Goal: Task Accomplishment & Management: Use online tool/utility

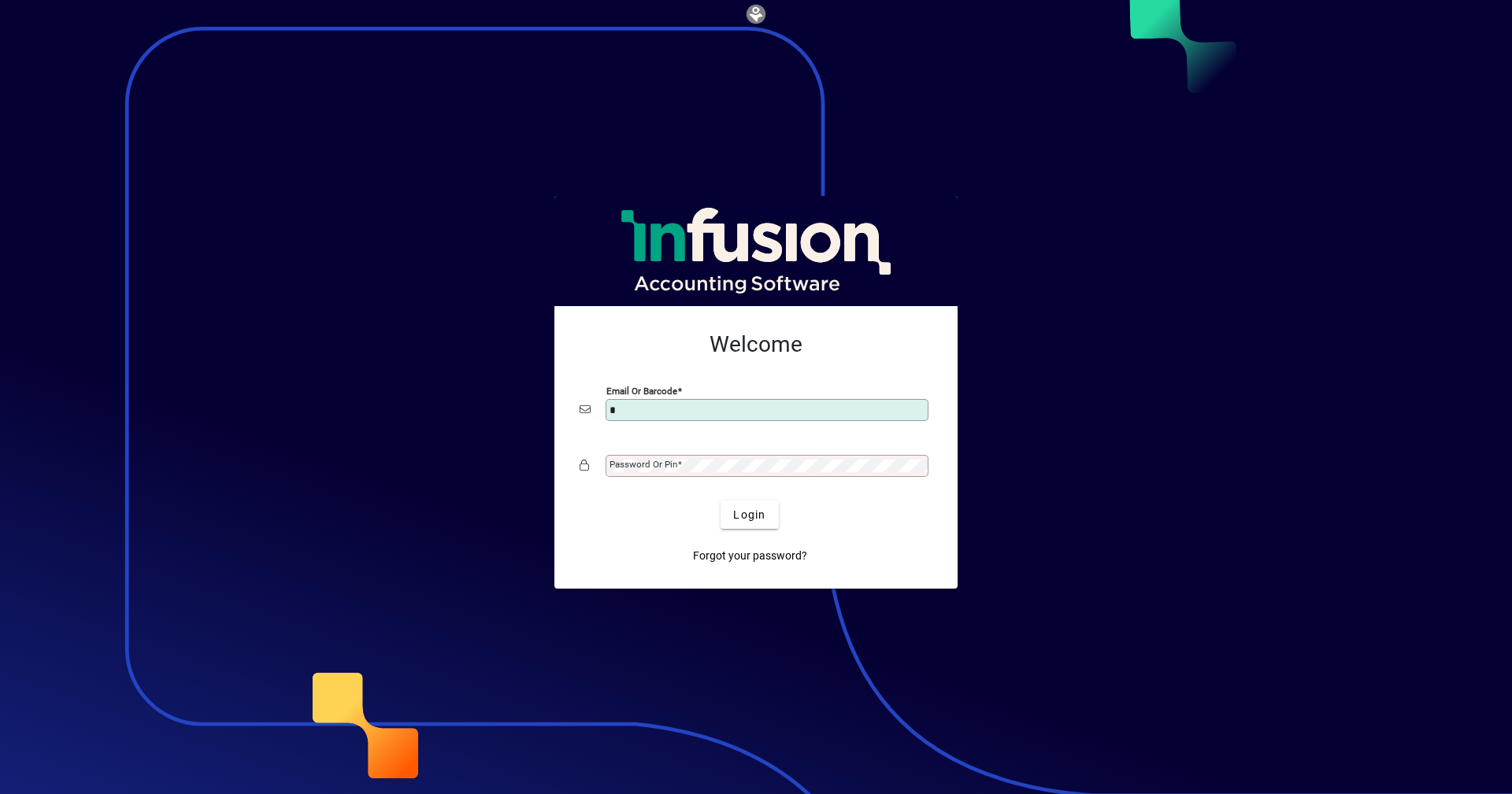
type input "**********"
click at [672, 462] on mat-label "Password or Pin" at bounding box center [643, 464] width 67 height 11
click at [745, 524] on span "submit" at bounding box center [748, 515] width 57 height 37
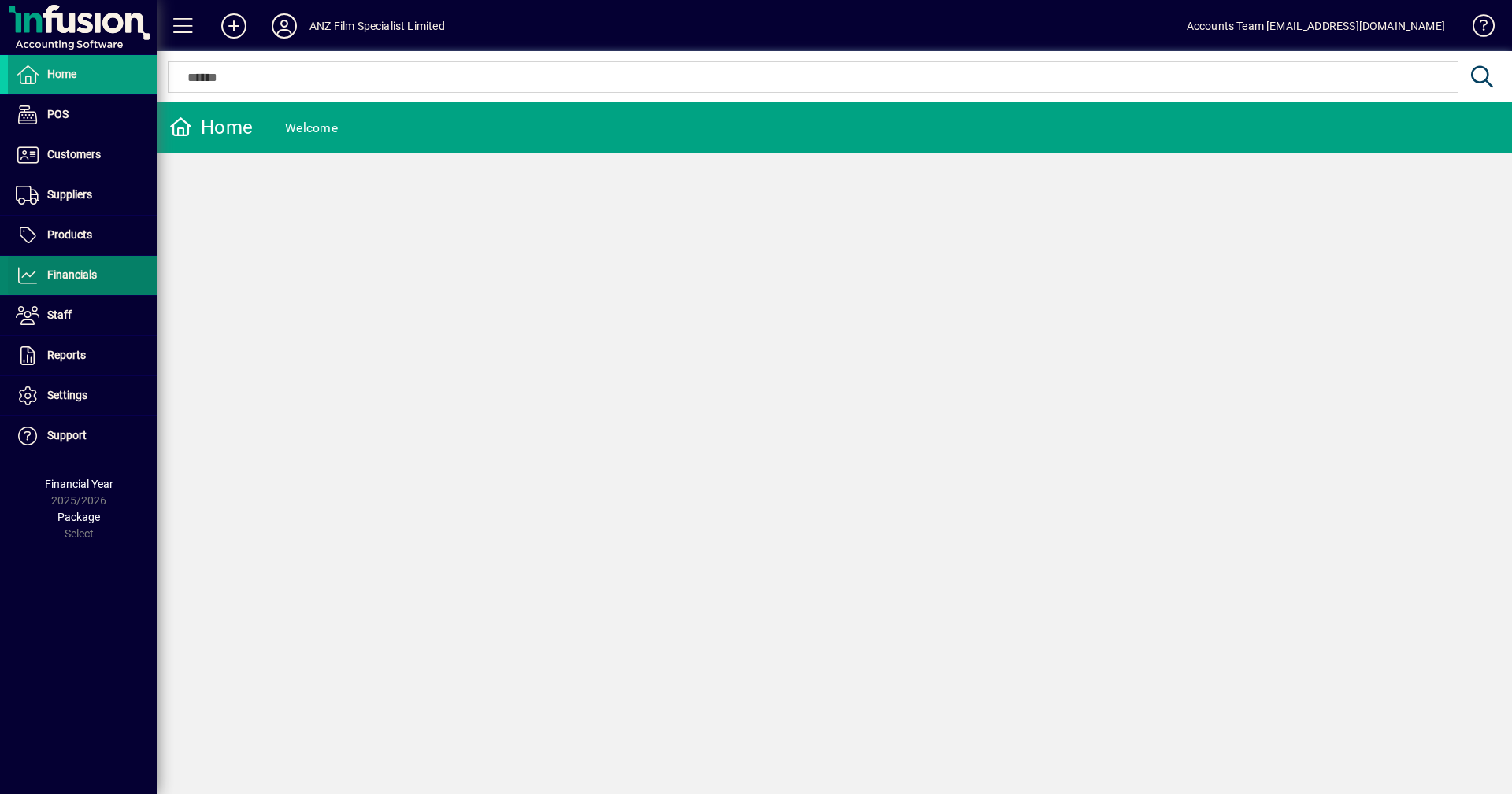
click at [78, 282] on span "Financials" at bounding box center [52, 275] width 89 height 19
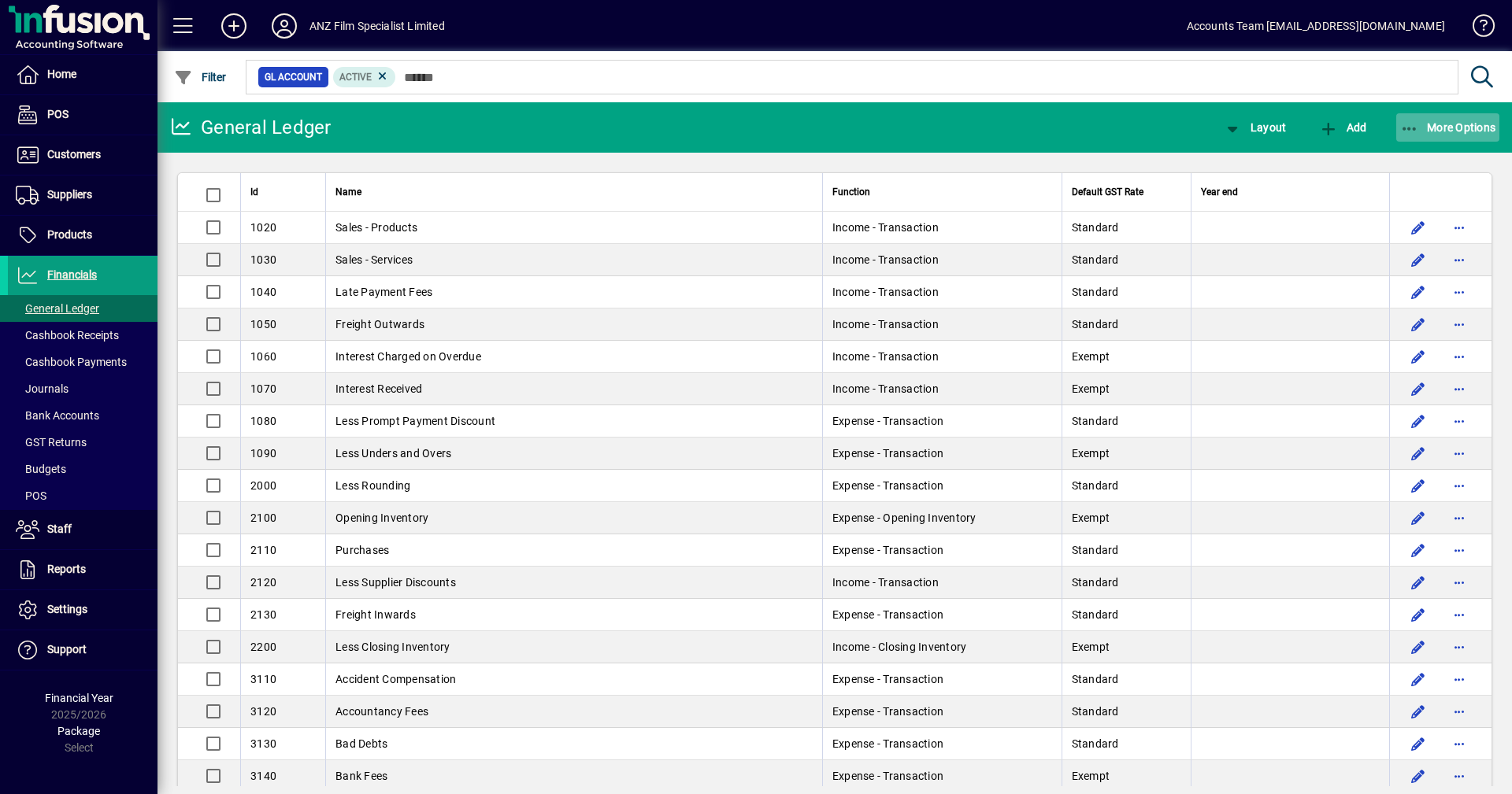
click at [1405, 129] on icon "button" at bounding box center [1410, 129] width 20 height 15
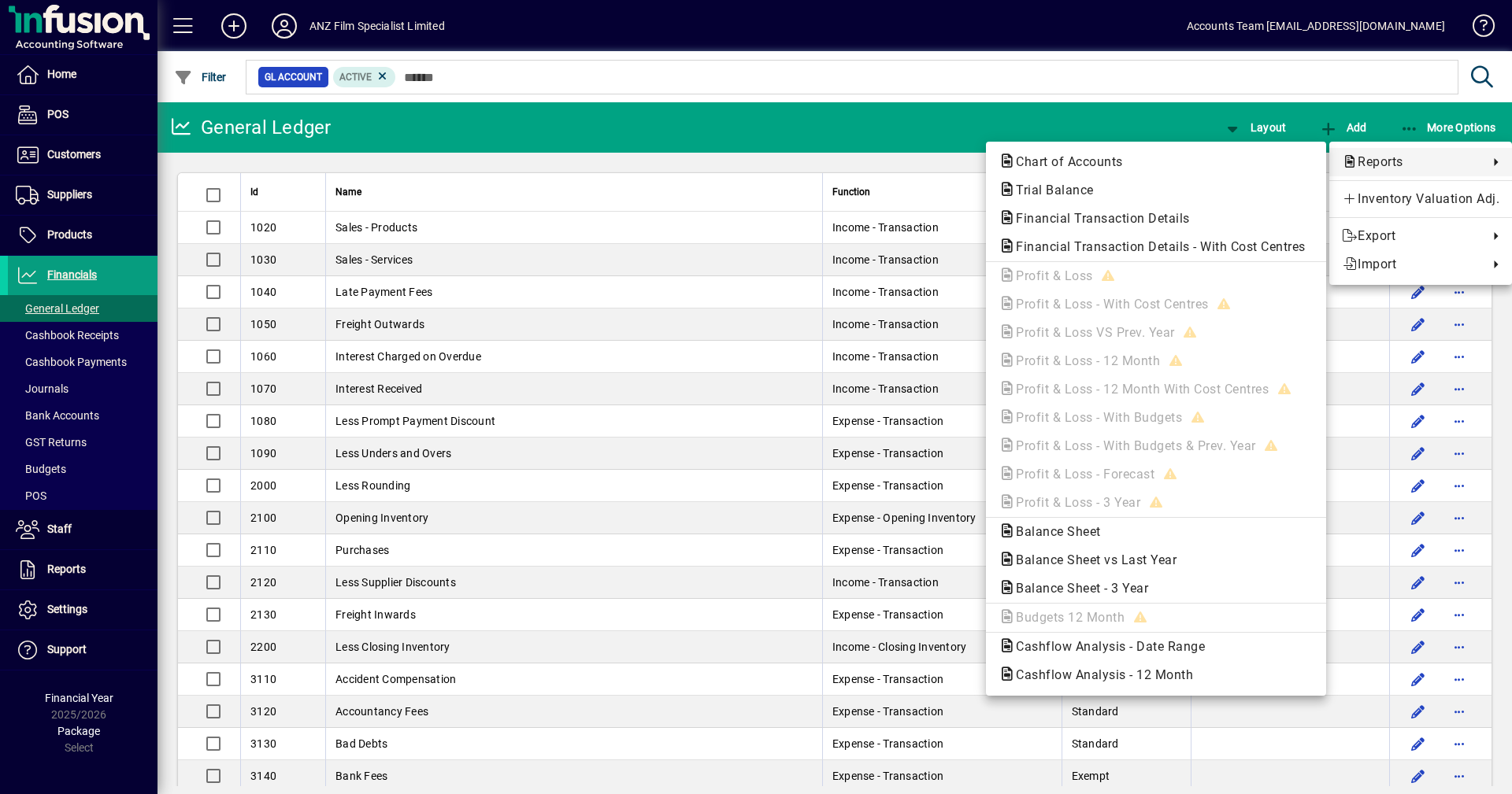
click at [58, 313] on div at bounding box center [756, 397] width 1512 height 794
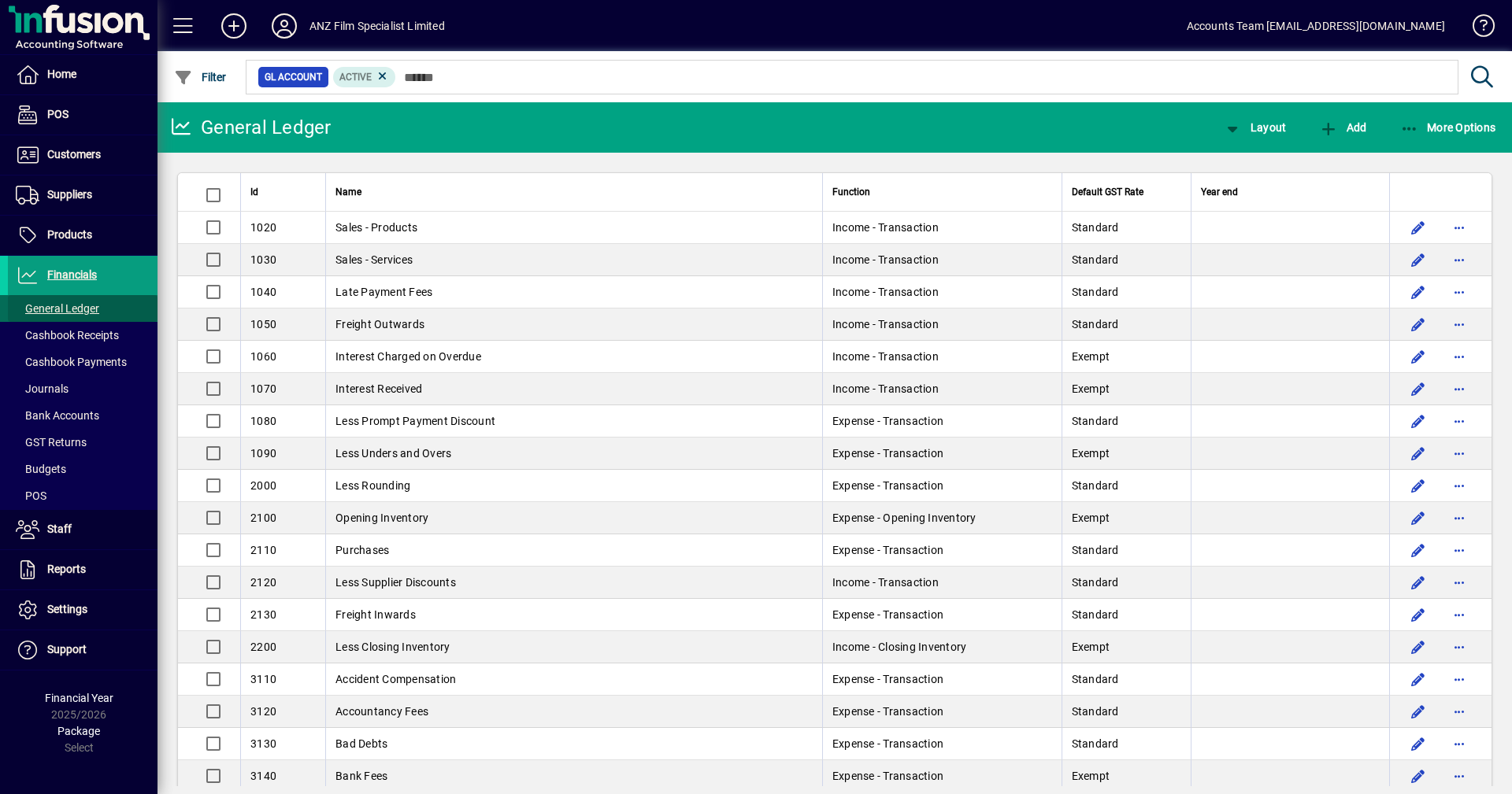
click at [58, 313] on span "General Ledger" at bounding box center [57, 308] width 84 height 13
click at [1411, 134] on icon "button" at bounding box center [1410, 129] width 20 height 15
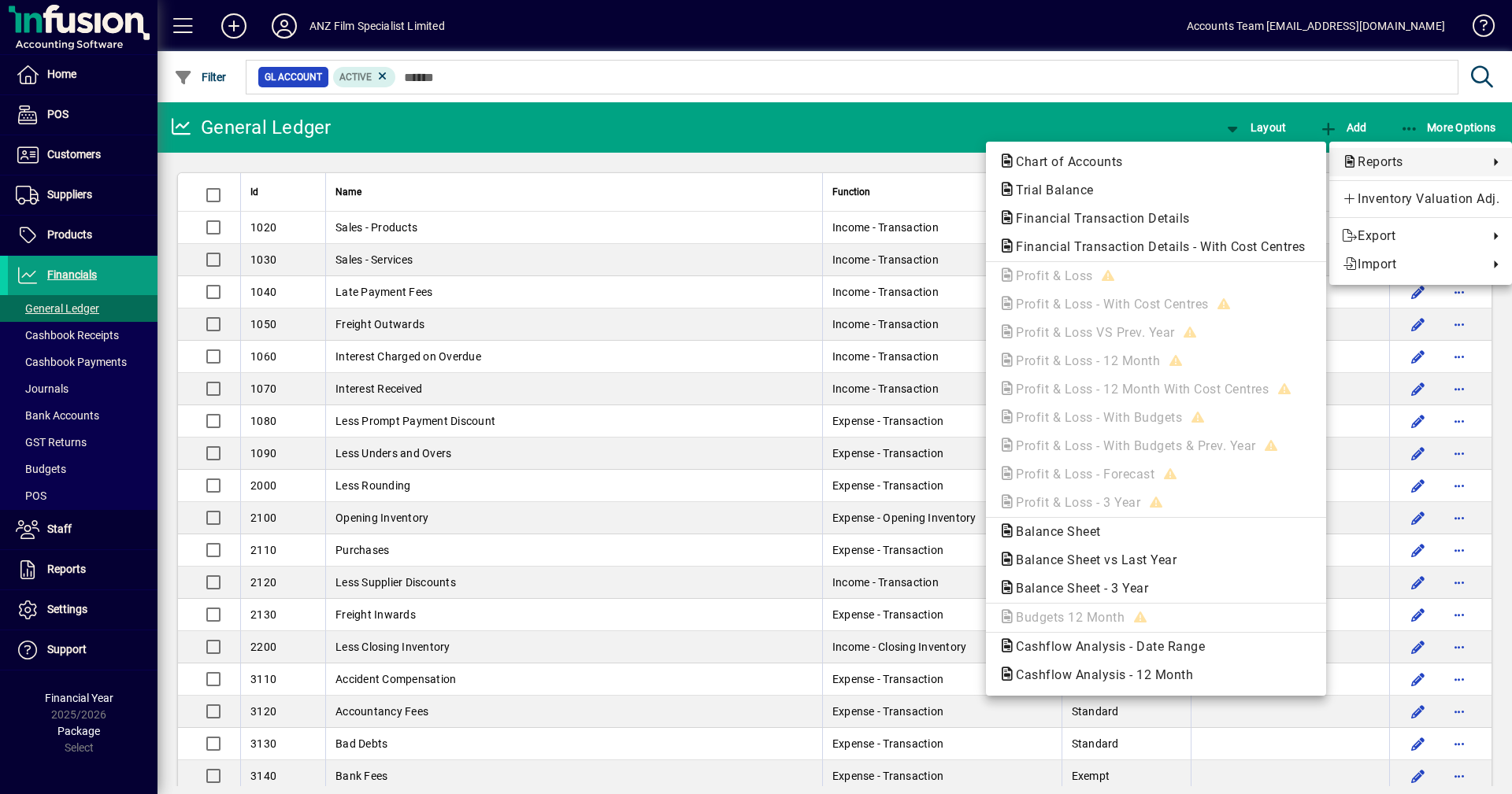
click at [1254, 129] on div at bounding box center [756, 397] width 1512 height 794
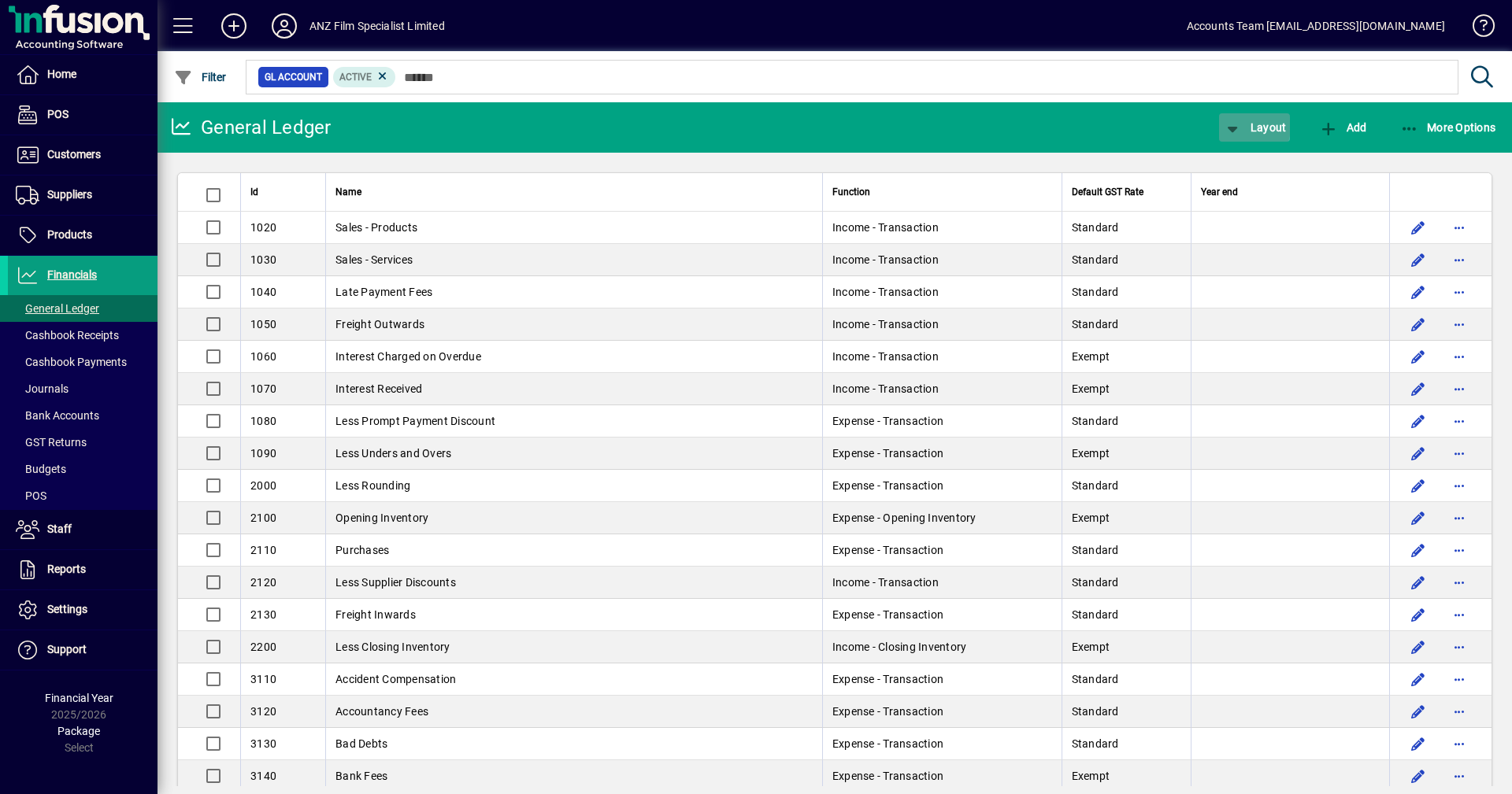
click at [1238, 123] on icon "button" at bounding box center [1232, 129] width 20 height 15
click at [1261, 190] on span "Profit & Loss" at bounding box center [1271, 190] width 101 height 19
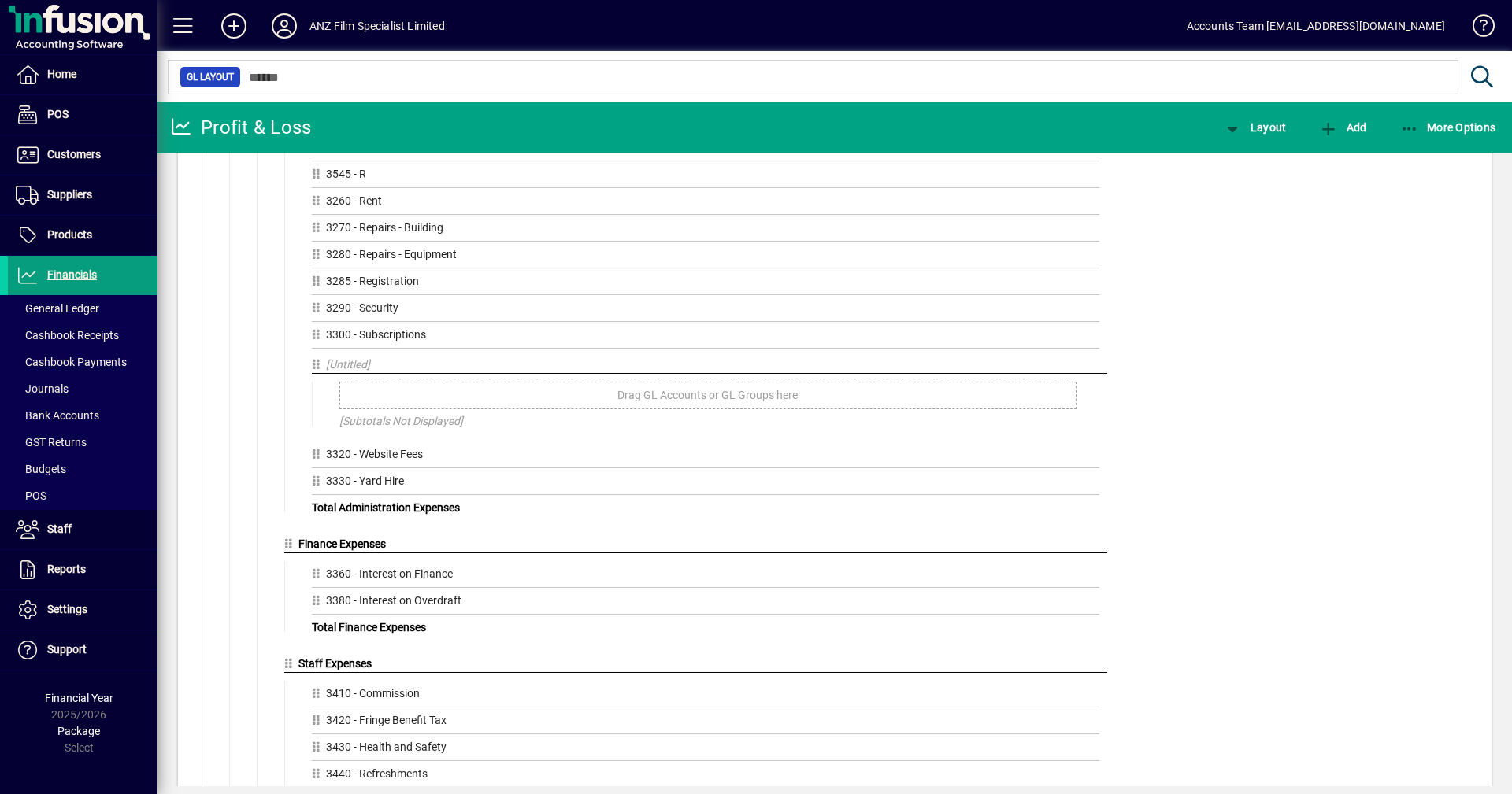
scroll to position [1338, 0]
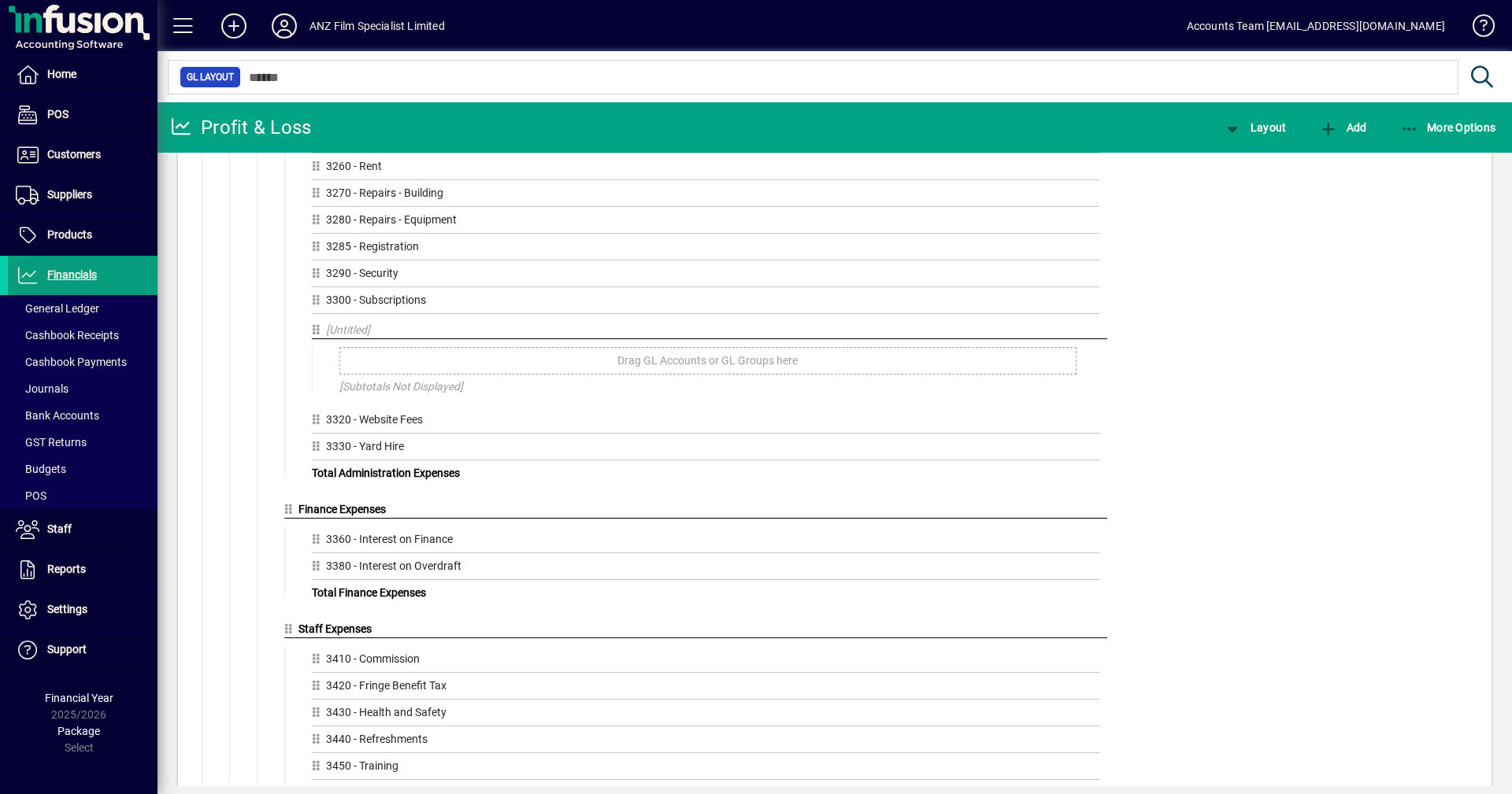
click at [315, 335] on icon at bounding box center [319, 330] width 14 height 11
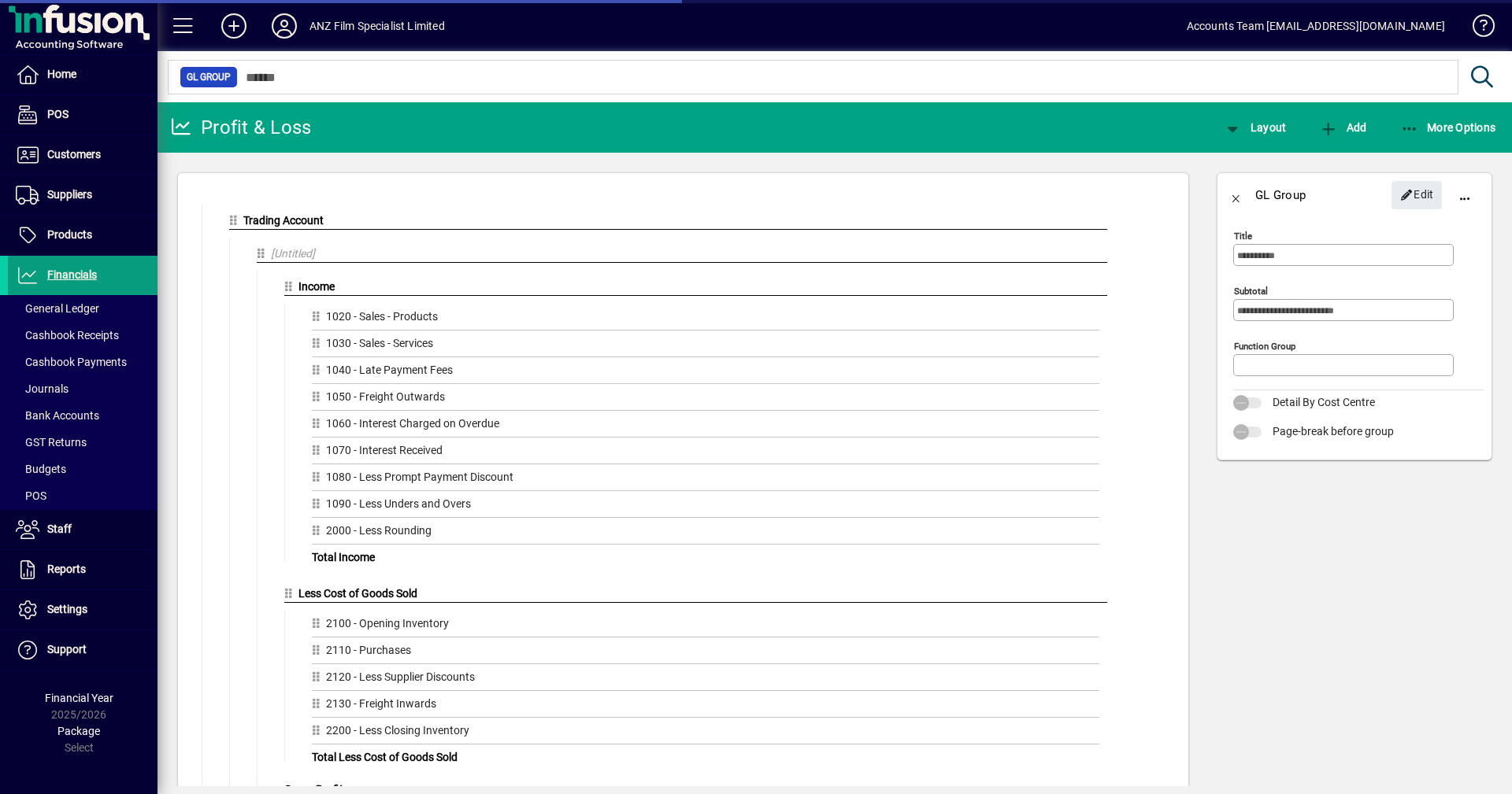
type input "*******"
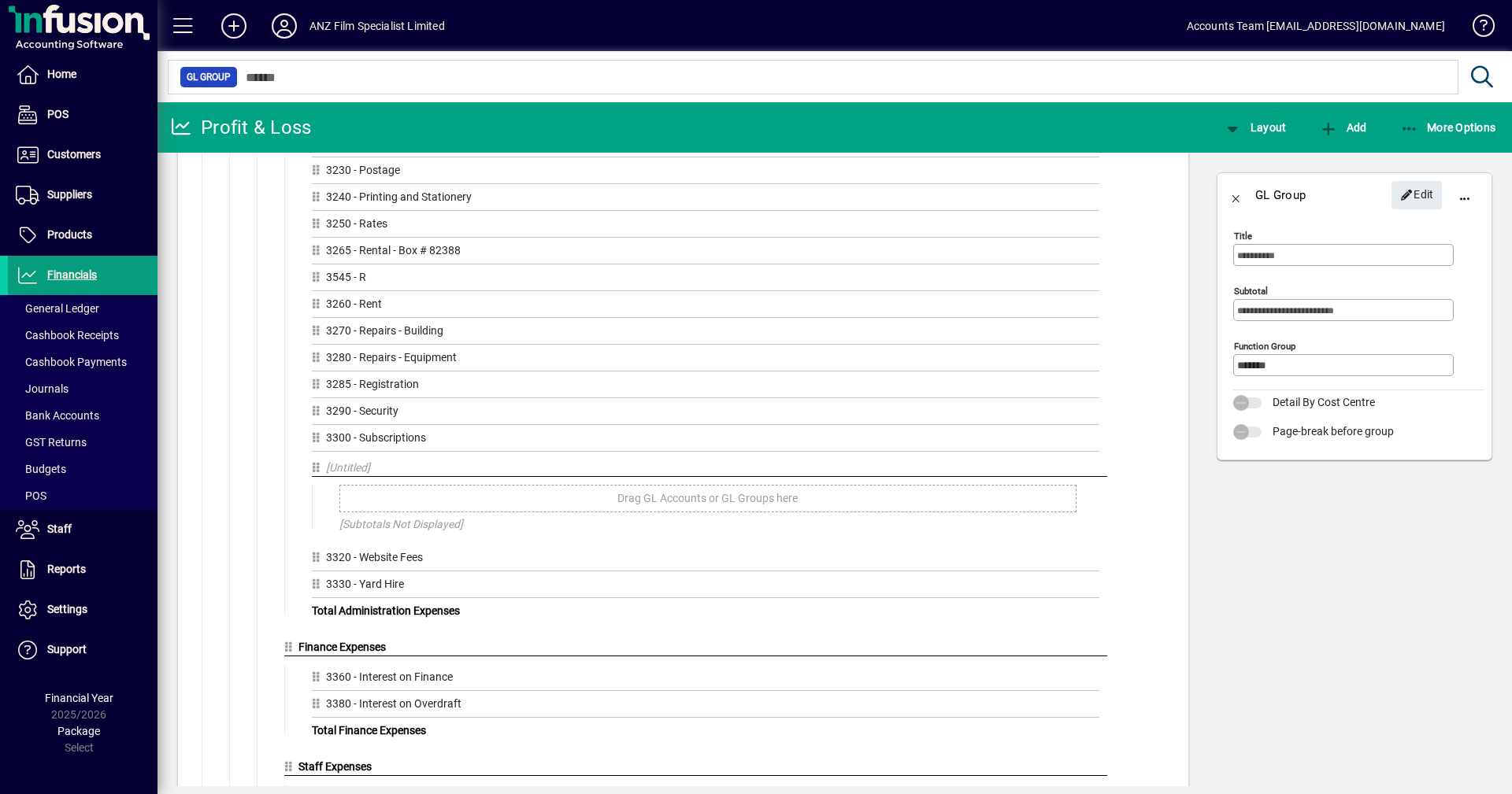
scroll to position [1259, 0]
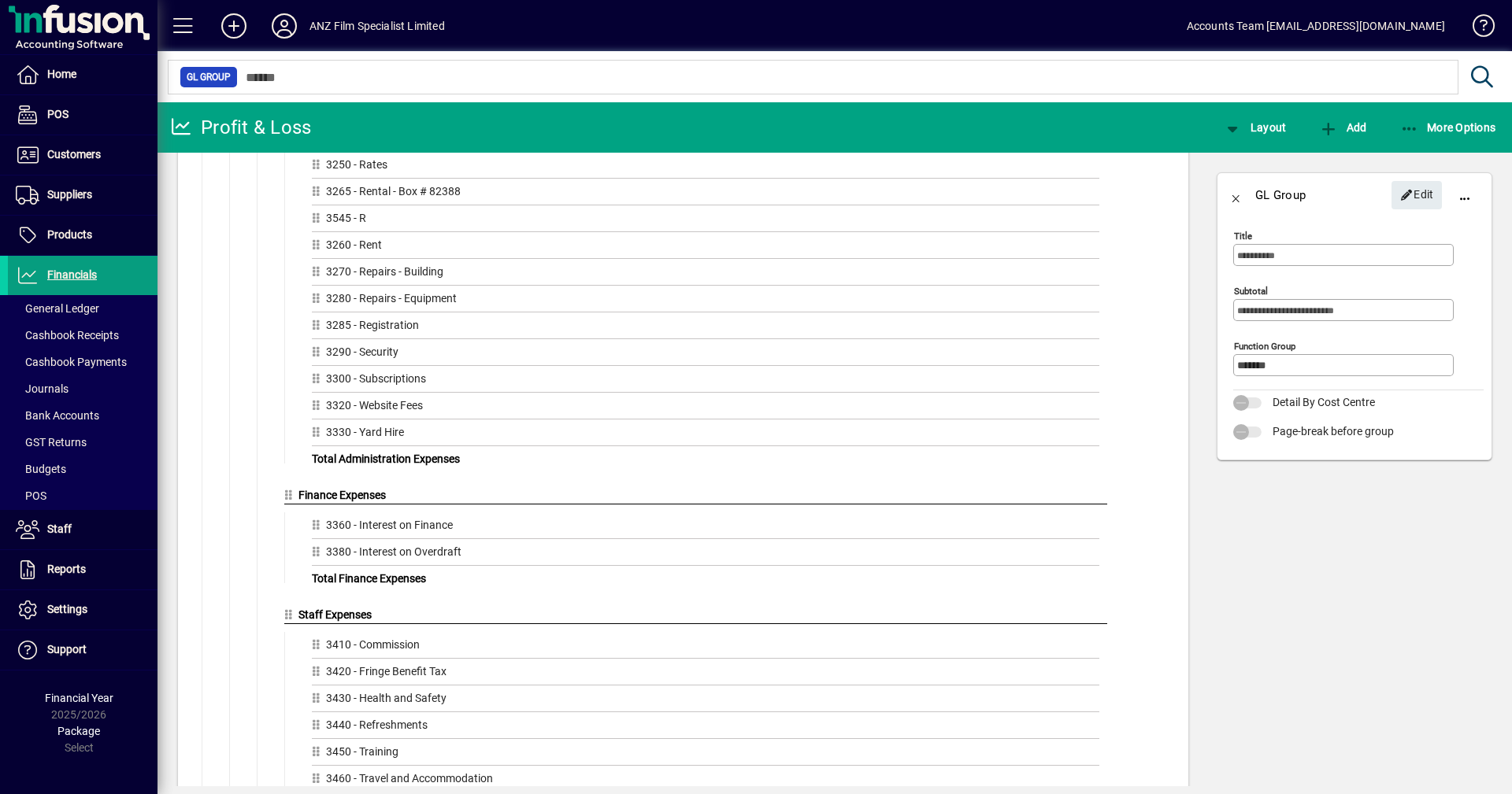
click at [856, 504] on div "Finance Expenses Drag GL Accounts or GL Groups here 3360 - Interest on Finance …" at bounding box center [695, 543] width 822 height 112
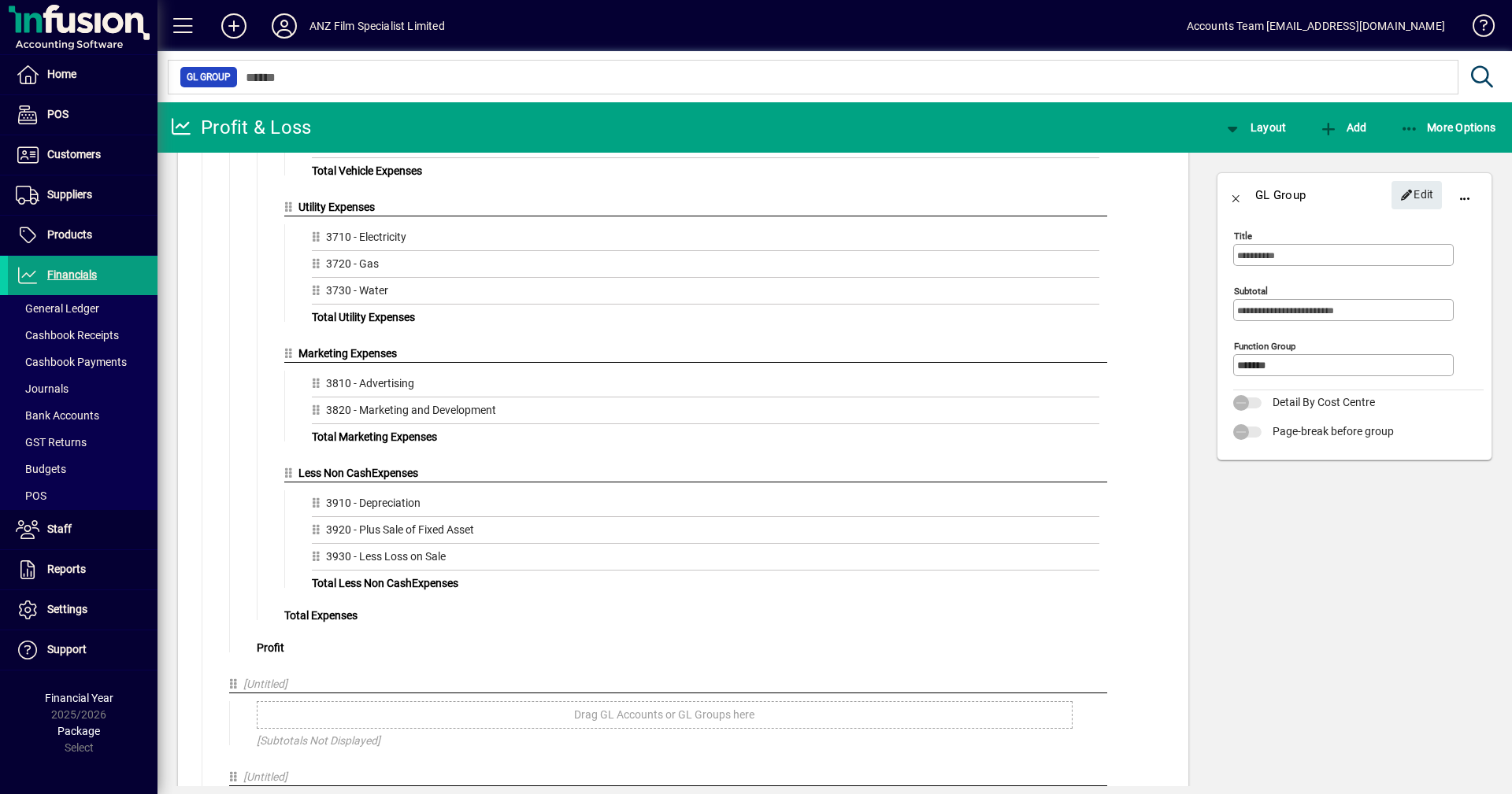
scroll to position [2609, 0]
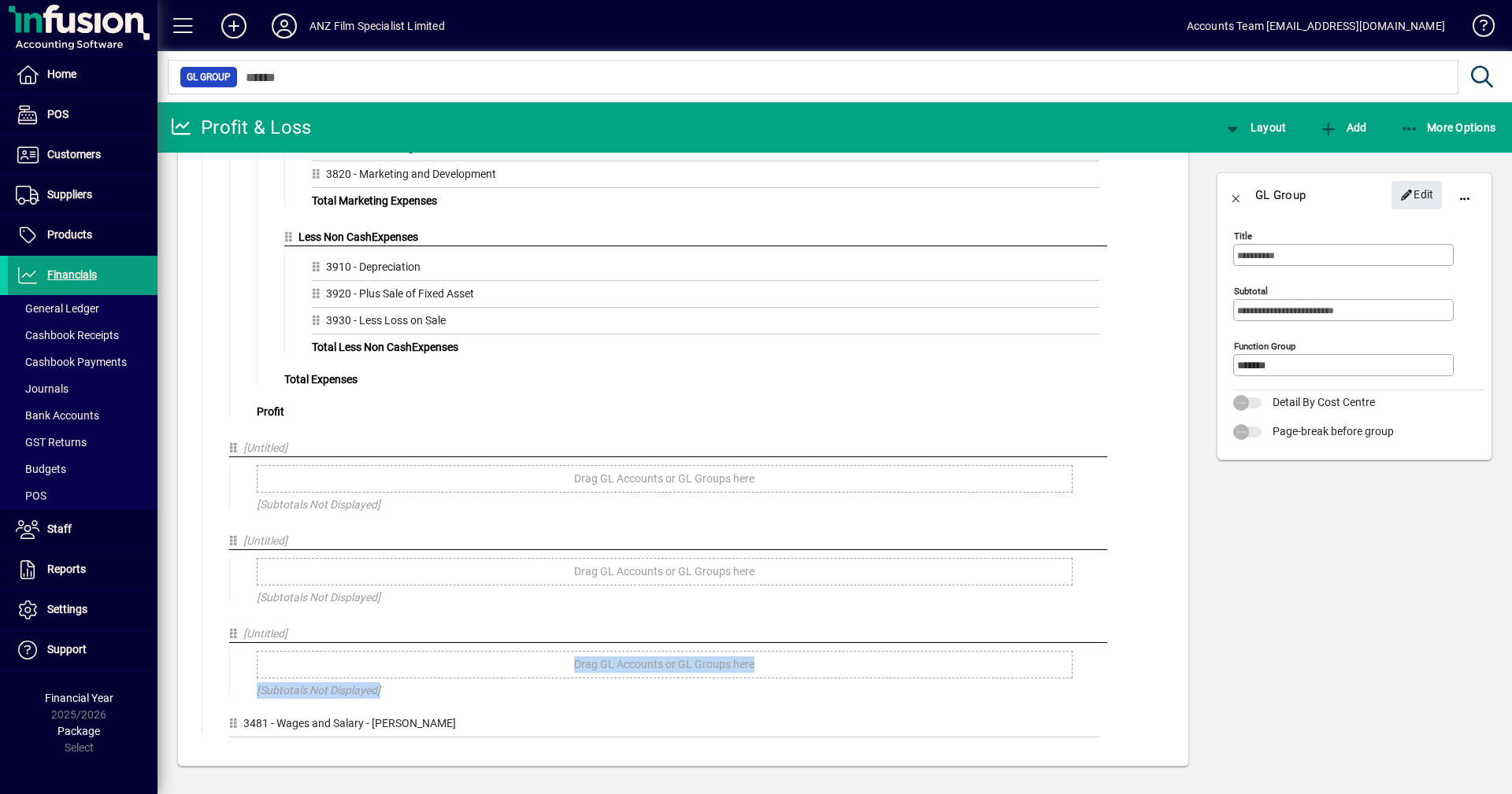
drag, startPoint x: 228, startPoint y: 727, endPoint x: 222, endPoint y: 648, distance: 79.2
click at [643, 690] on div "[Subtotals Not Displayed]" at bounding box center [672, 690] width 831 height 16
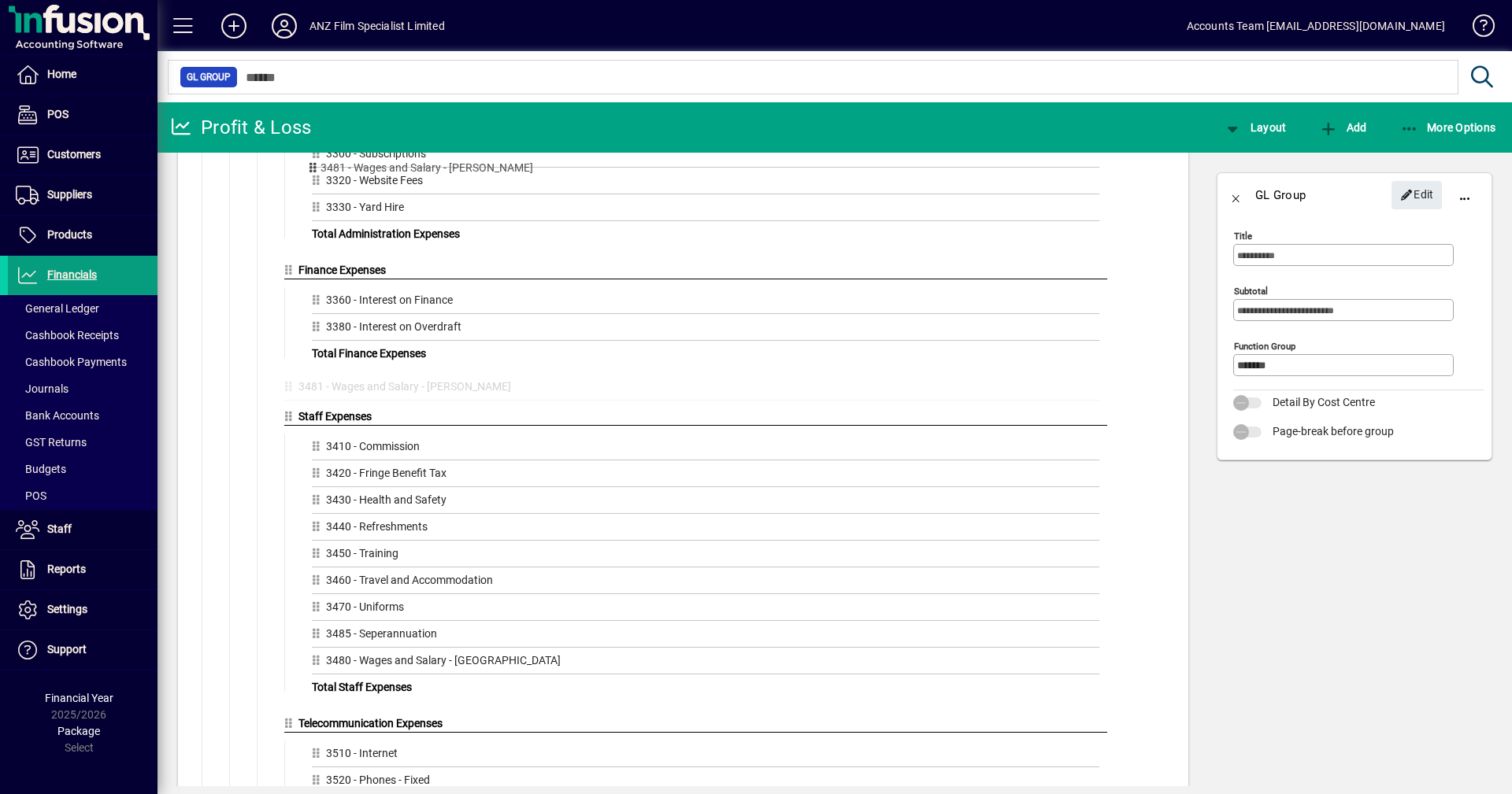
scroll to position [1424, 0]
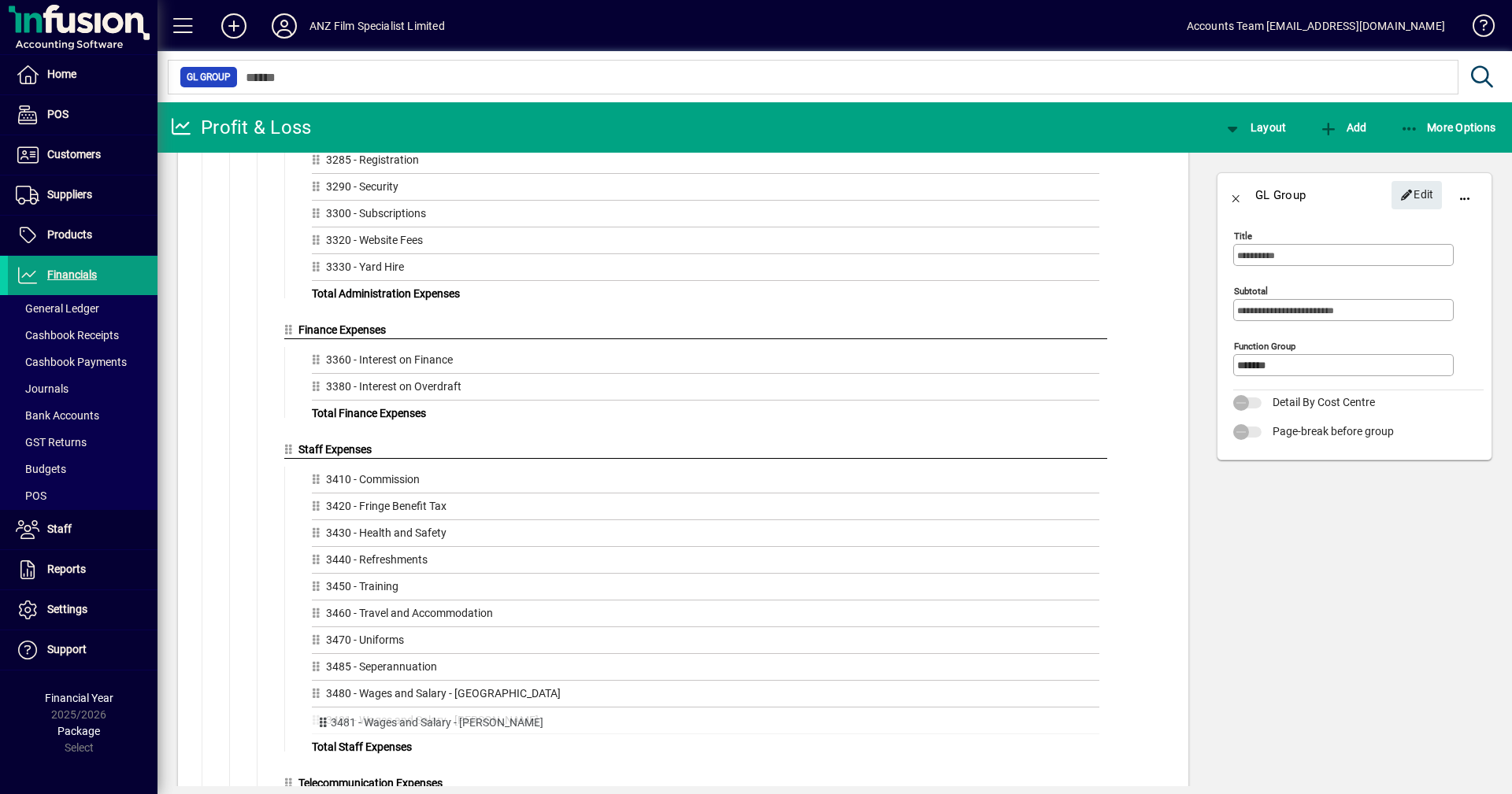
drag, startPoint x: 234, startPoint y: 727, endPoint x: 320, endPoint y: 726, distance: 86.0
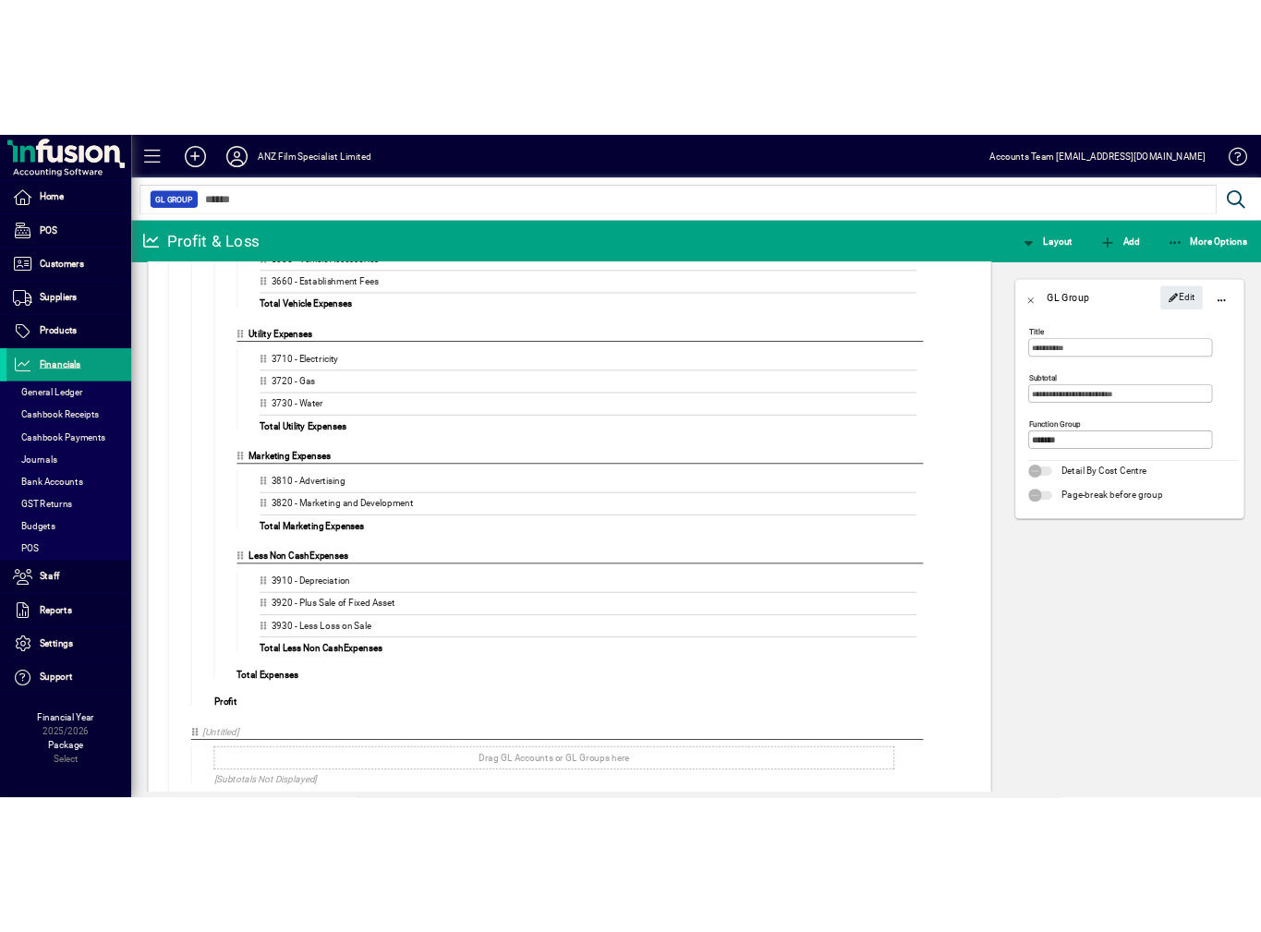
scroll to position [3058, 0]
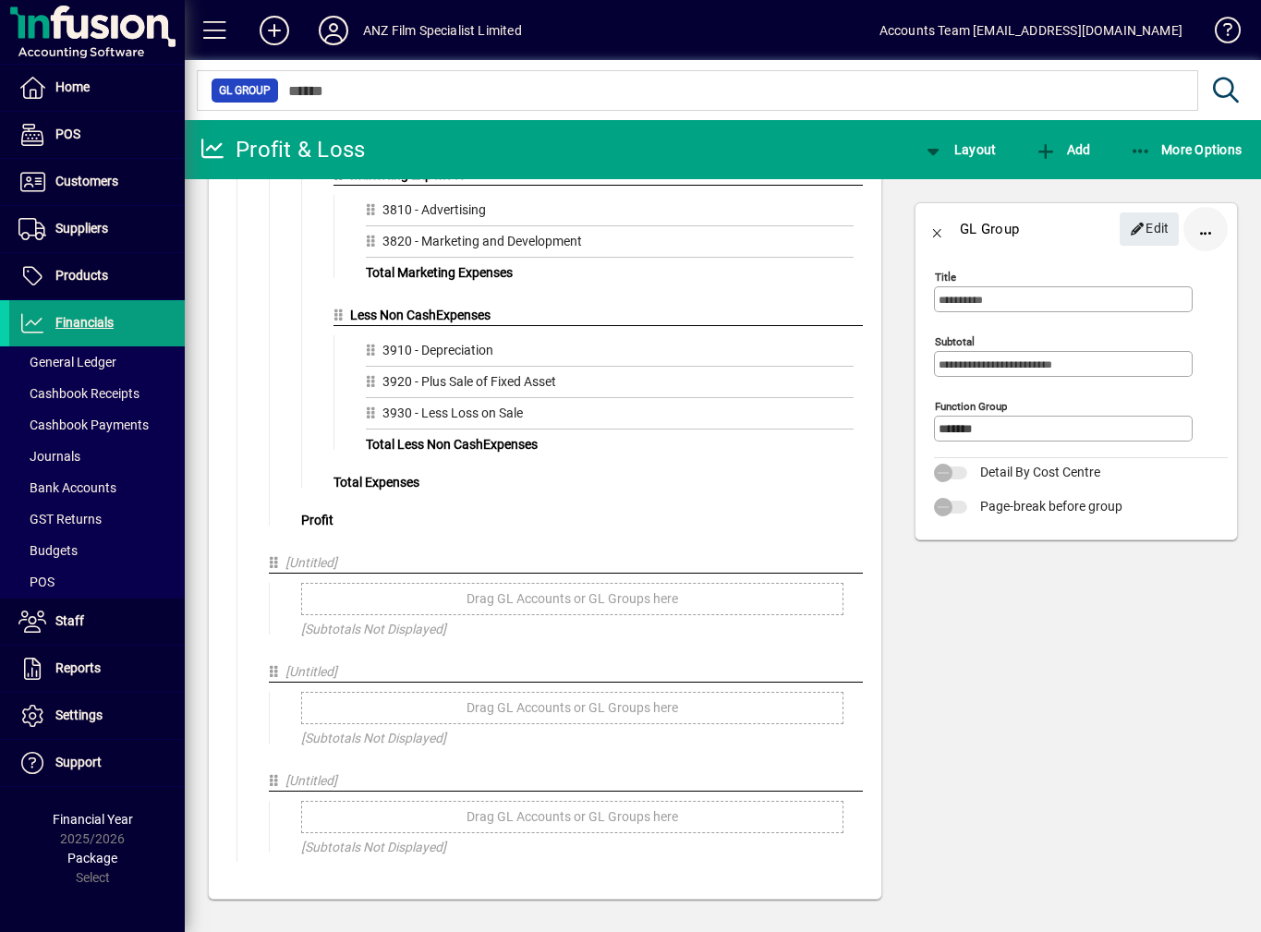
click at [1200, 235] on span "button" at bounding box center [1205, 229] width 44 height 44
click at [1114, 274] on span "Delete" at bounding box center [1135, 275] width 155 height 22
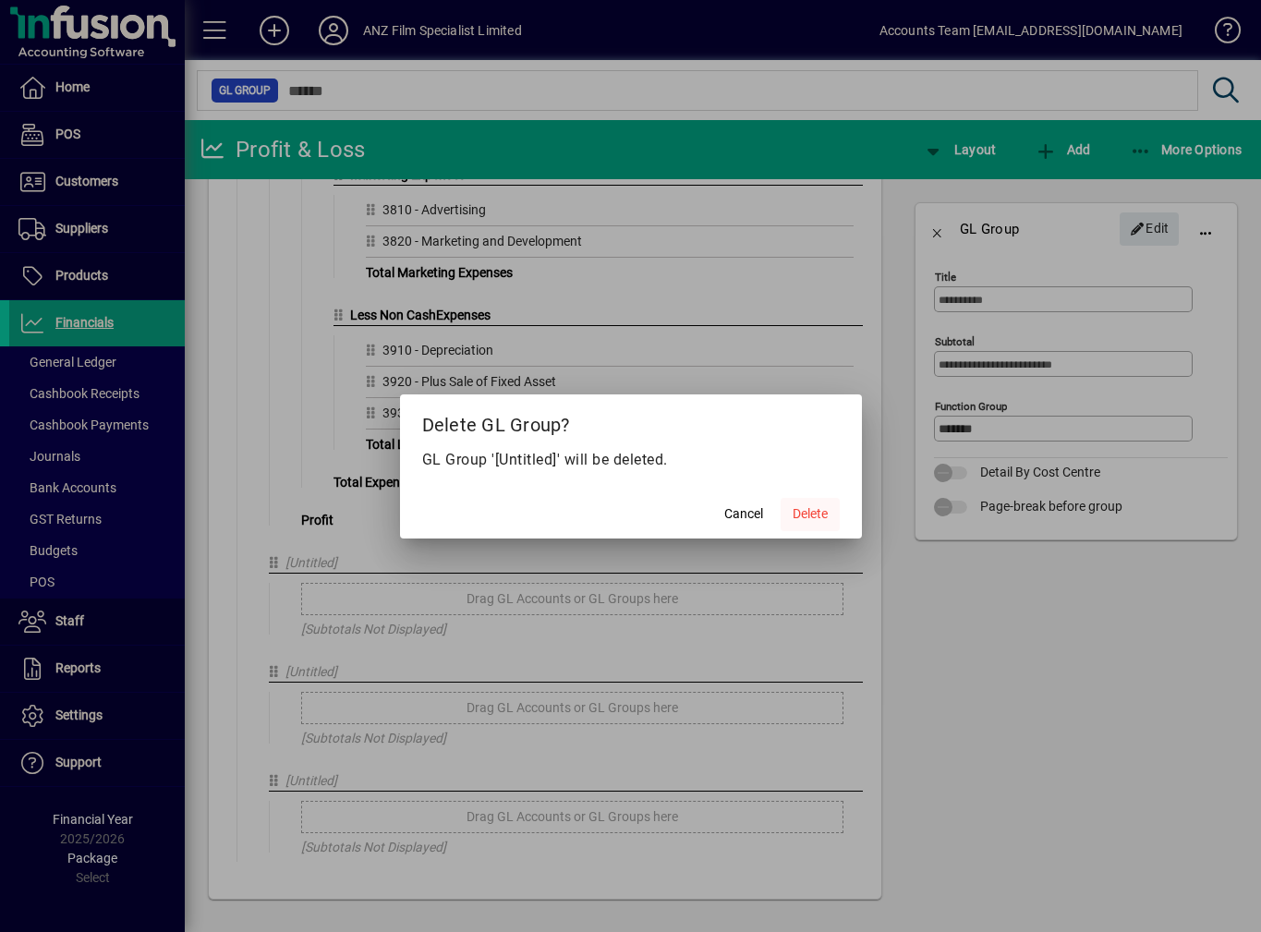
click at [823, 519] on span "Delete" at bounding box center [810, 513] width 35 height 19
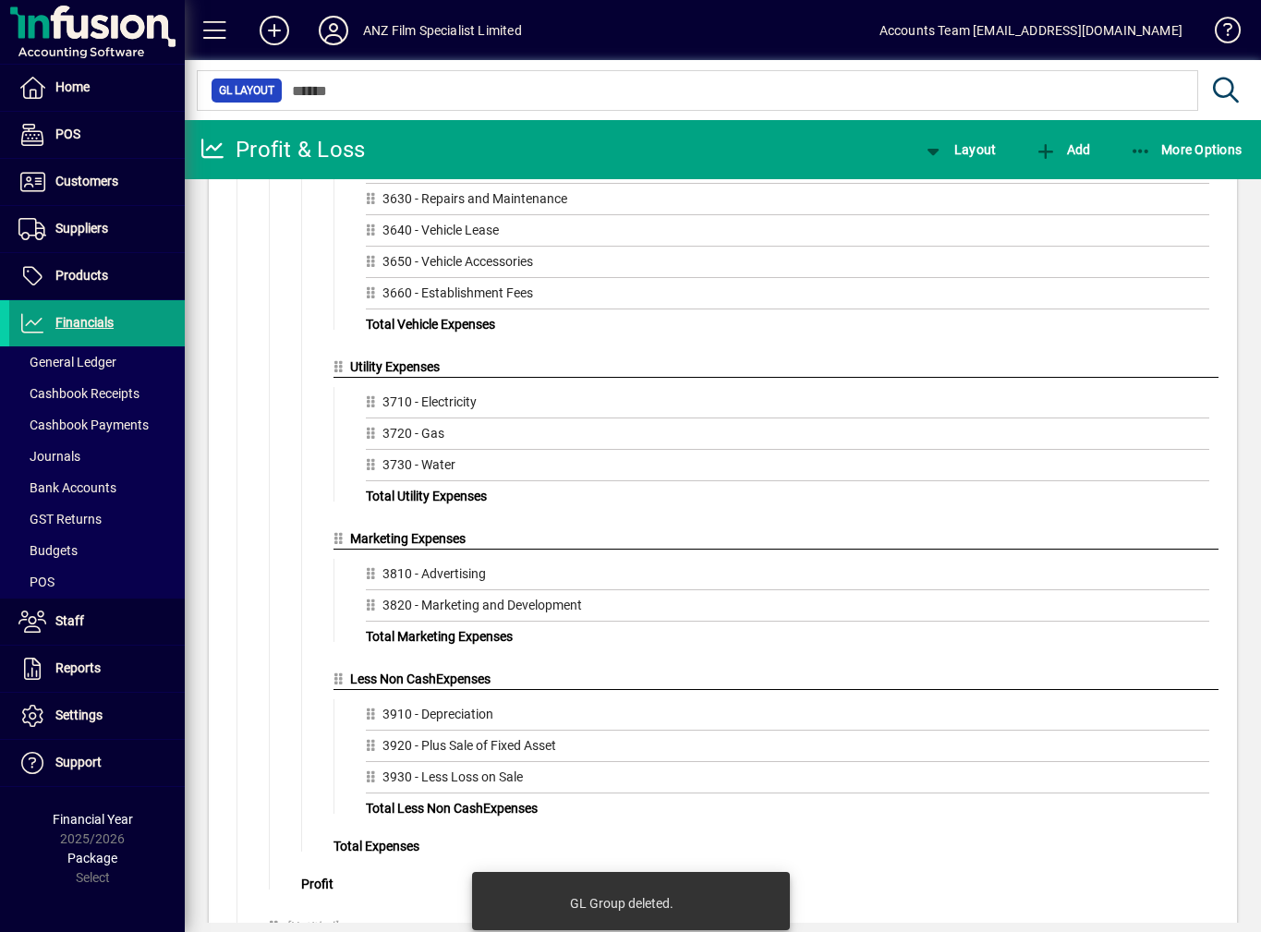
scroll to position [2949, 0]
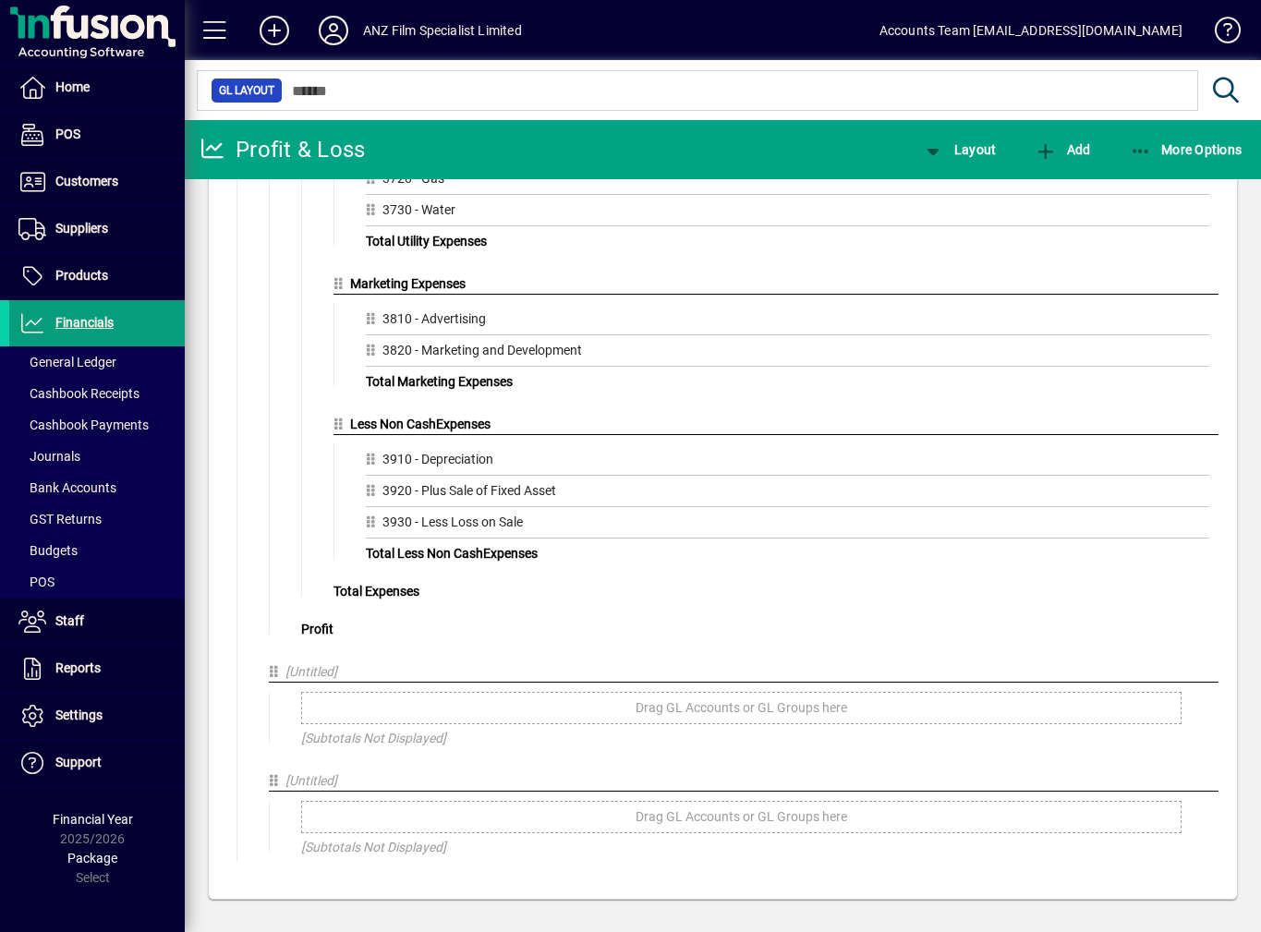
drag, startPoint x: 308, startPoint y: 670, endPoint x: 293, endPoint y: 677, distance: 16.5
click at [293, 677] on span "[Untitled]" at bounding box center [311, 671] width 52 height 15
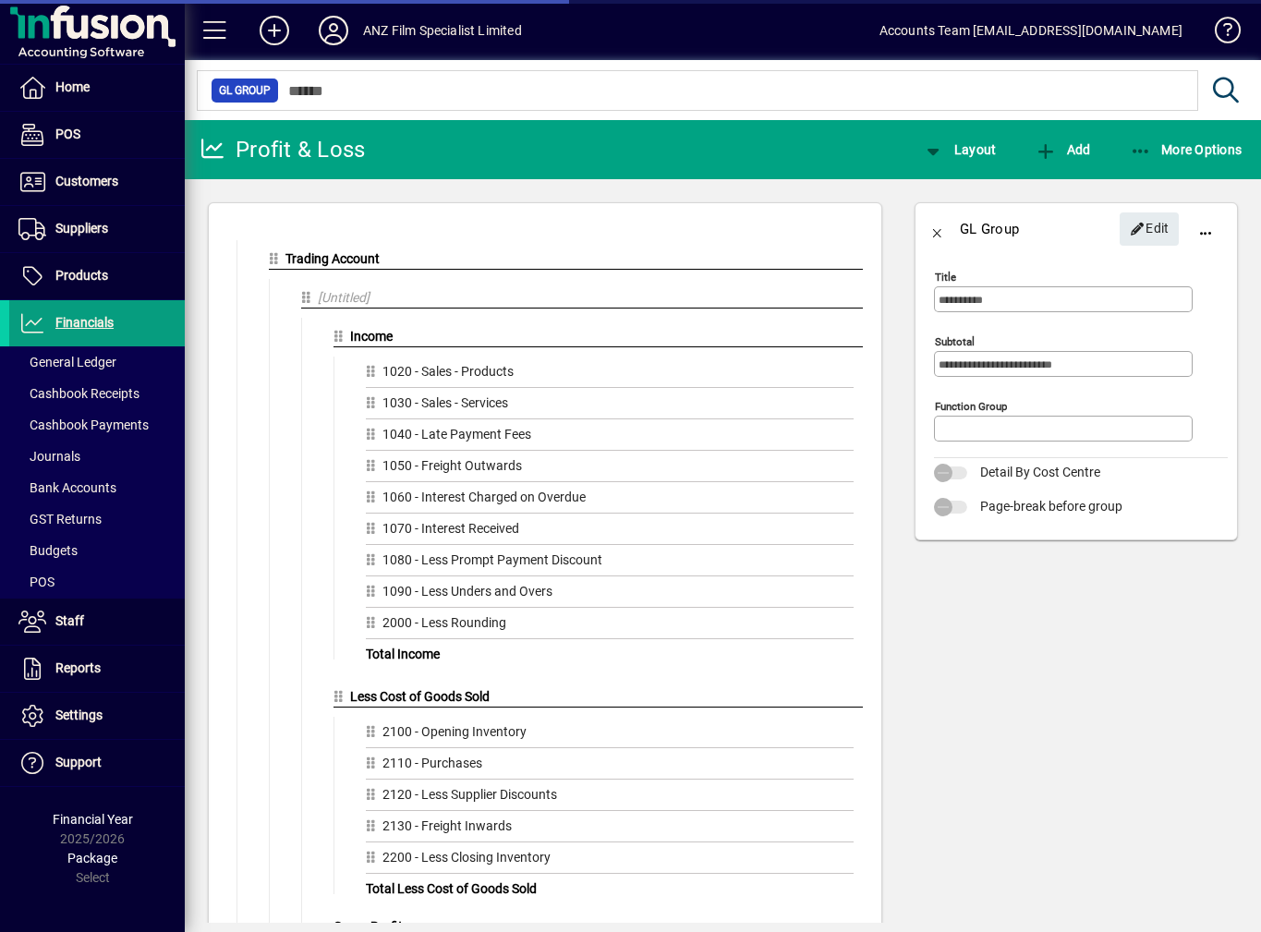
type input "*******"
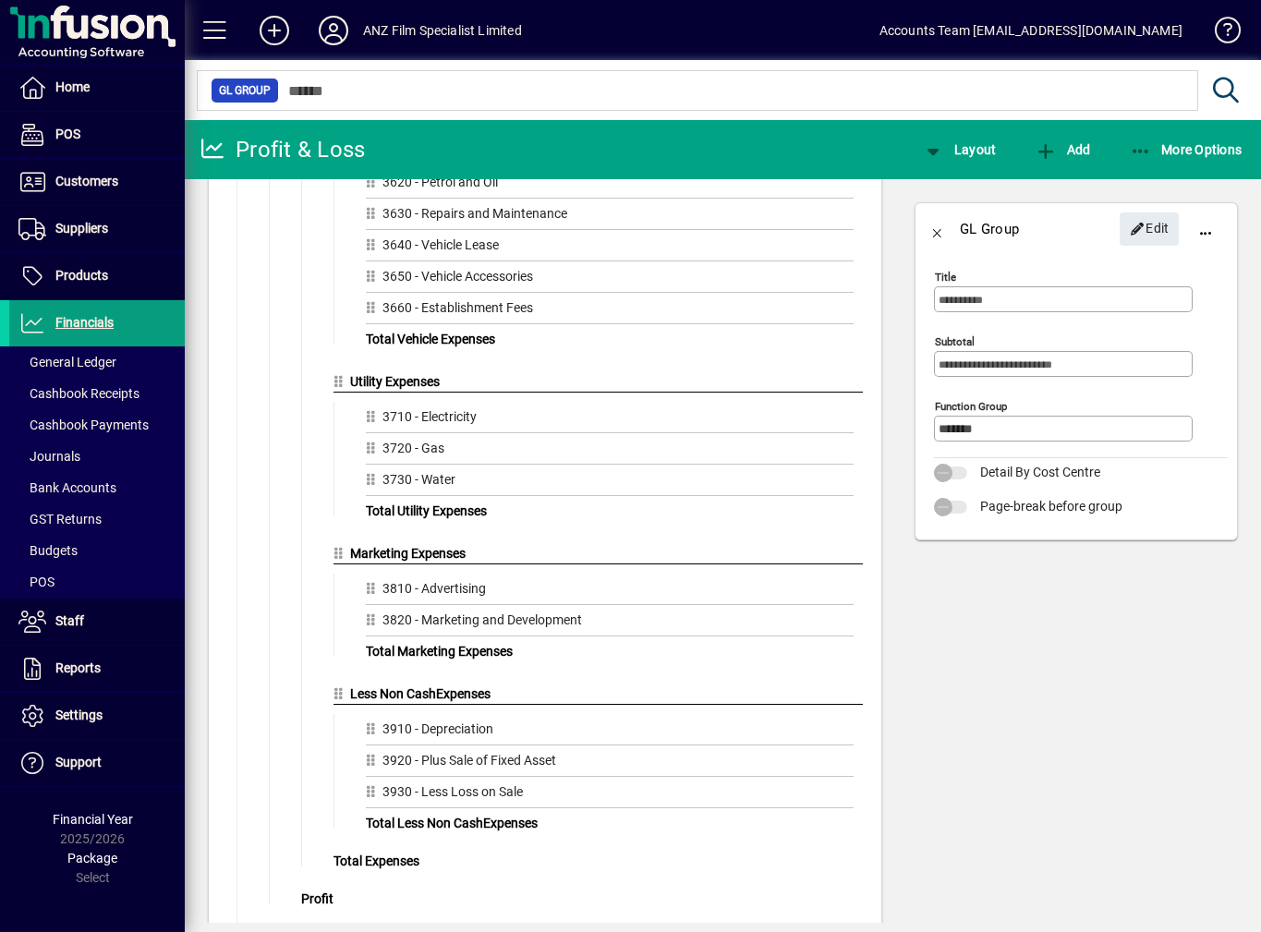
scroll to position [2949, 0]
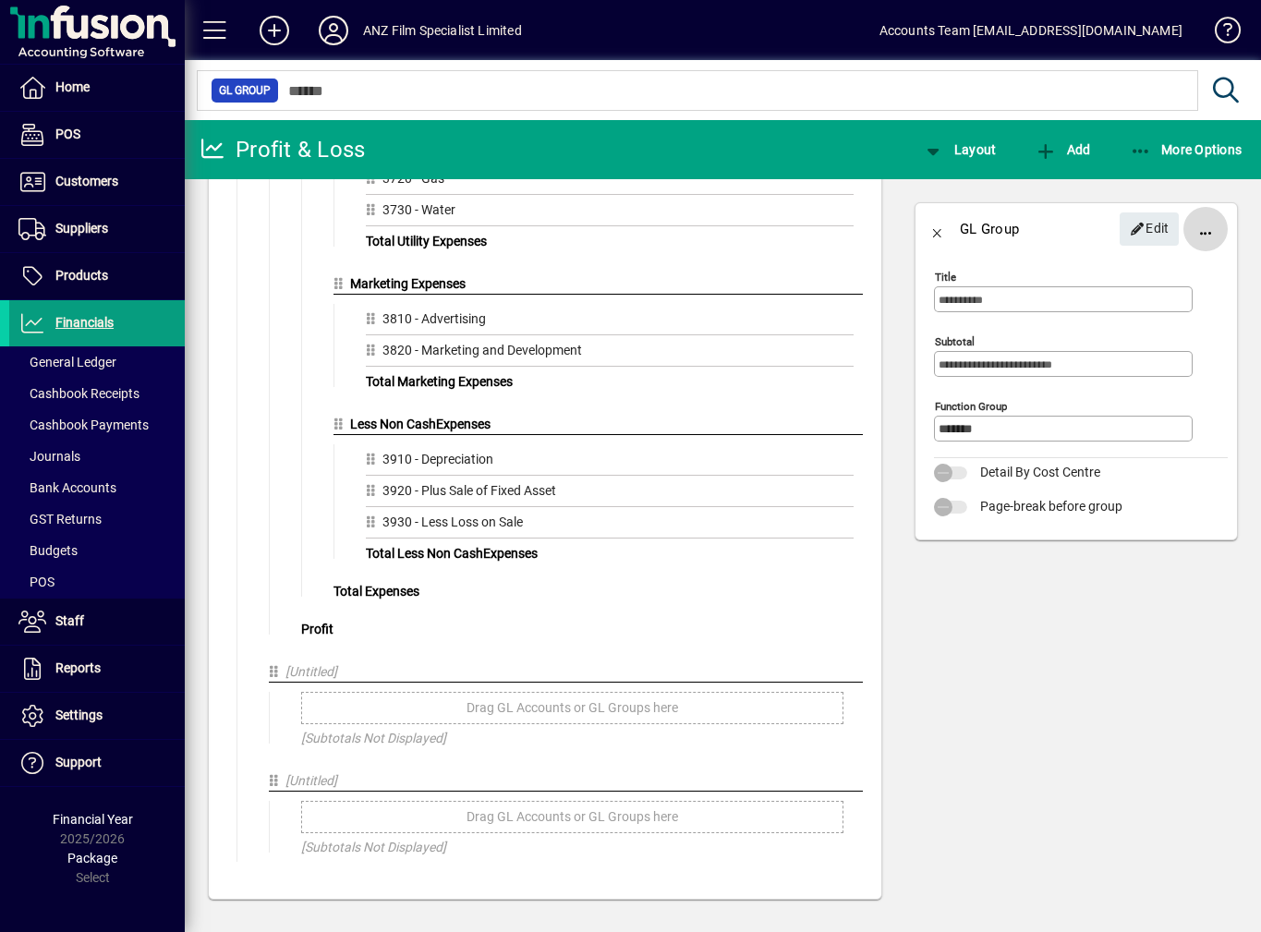
click at [1203, 241] on span "button" at bounding box center [1205, 229] width 44 height 44
click at [1114, 276] on span "Delete" at bounding box center [1135, 275] width 155 height 22
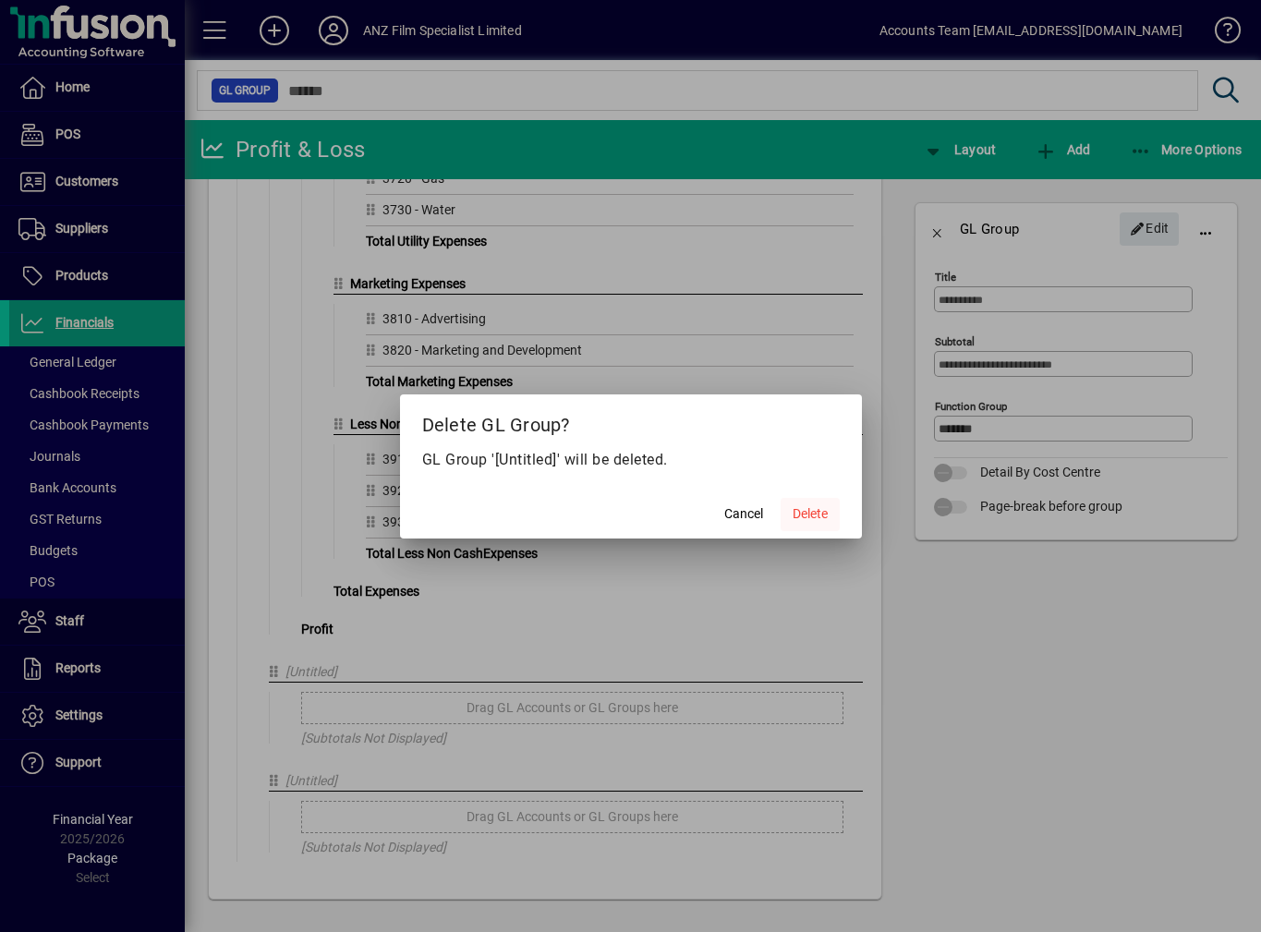
click at [835, 505] on span at bounding box center [810, 514] width 59 height 44
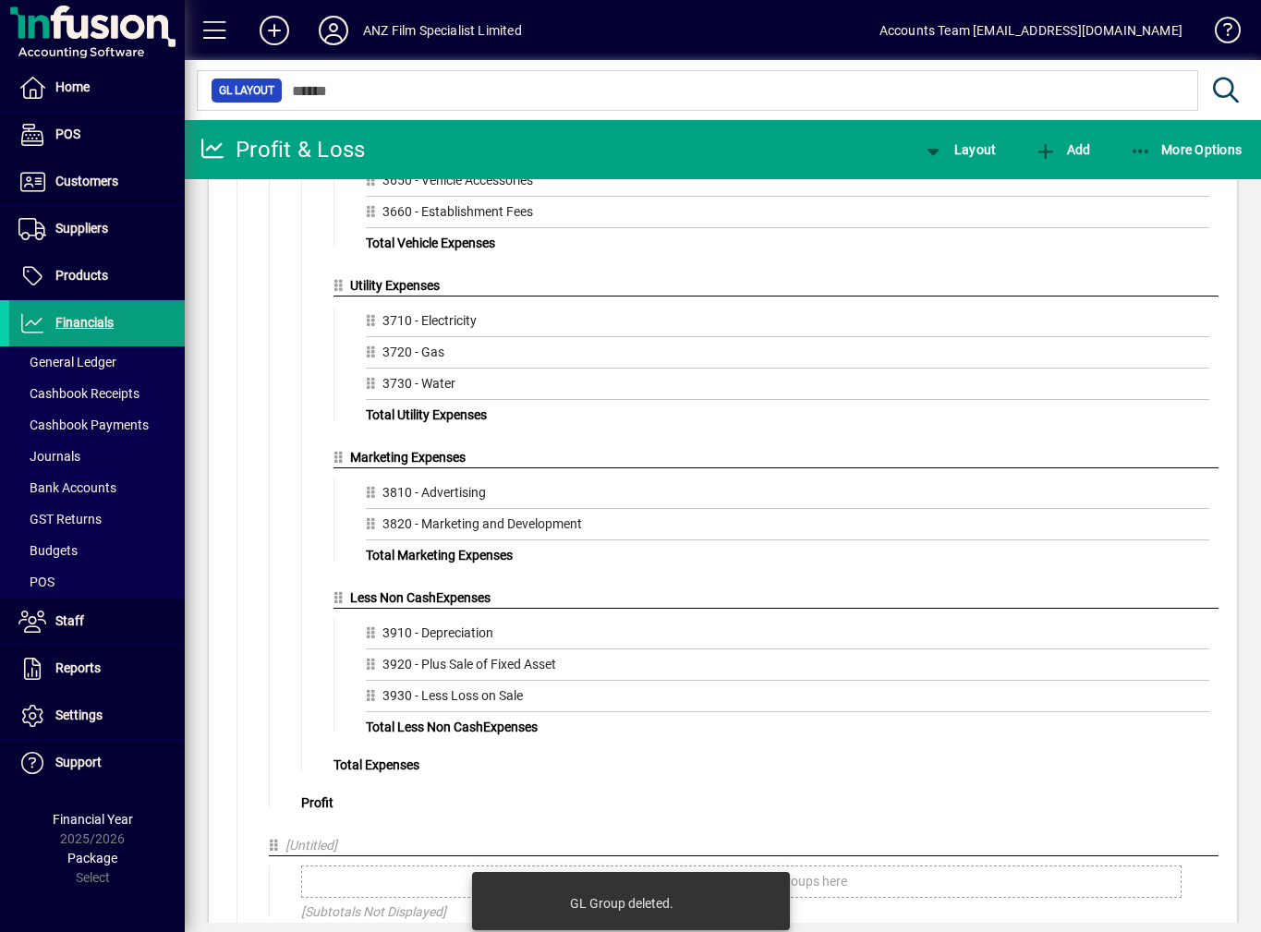
scroll to position [2840, 0]
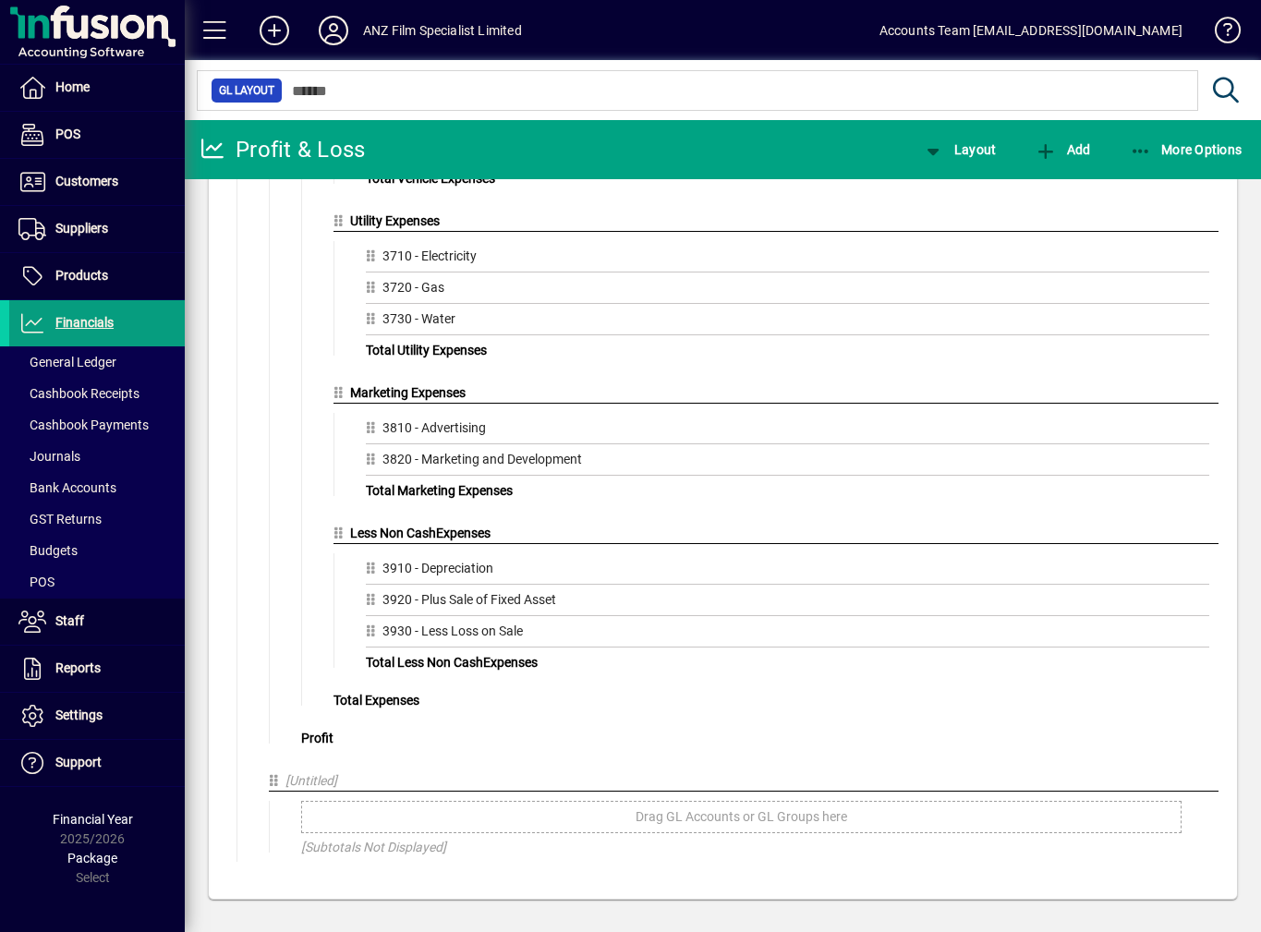
click at [406, 778] on div "[Untitled]" at bounding box center [744, 781] width 950 height 20
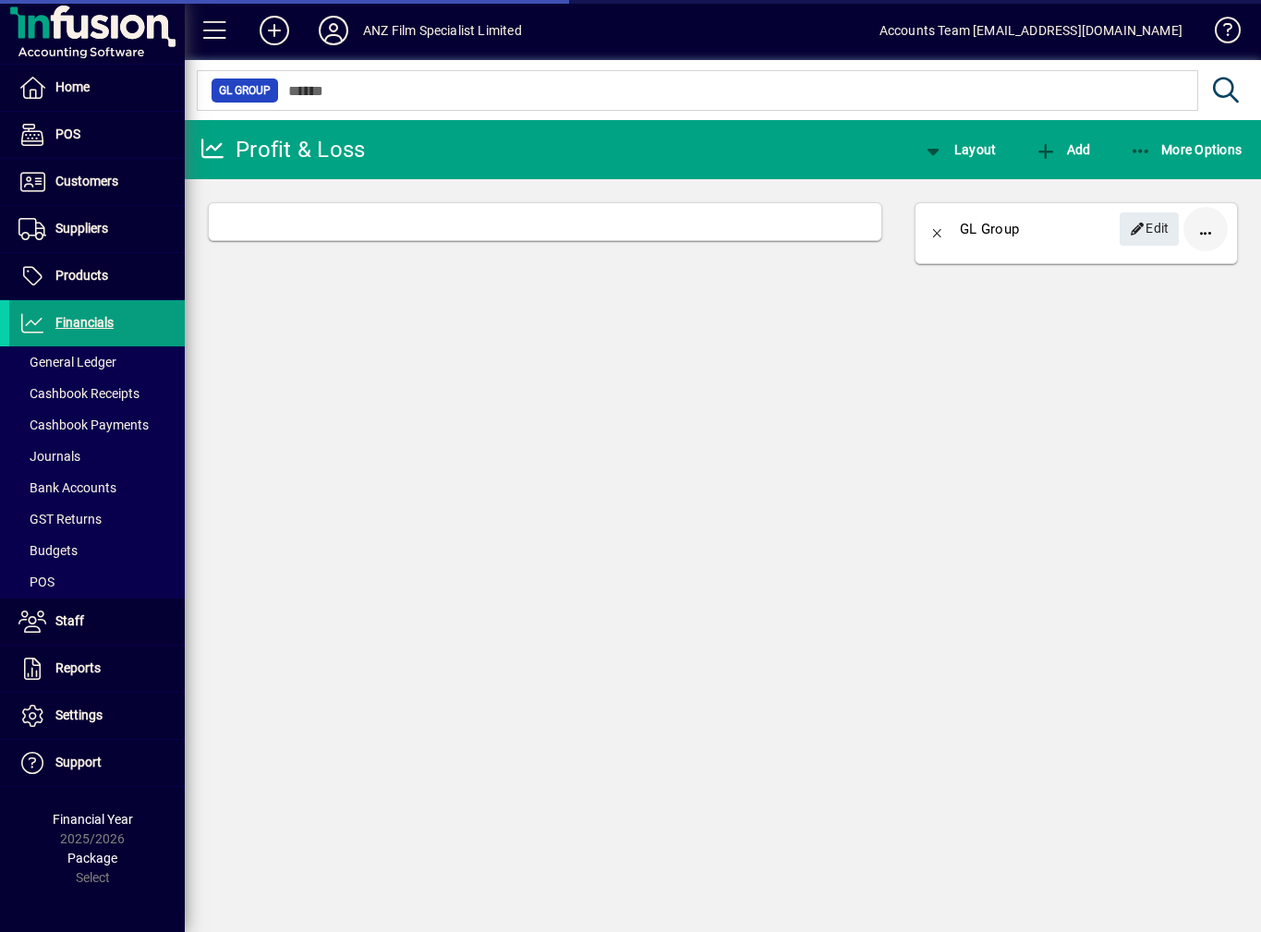
click at [1205, 236] on span "button" at bounding box center [1205, 229] width 44 height 44
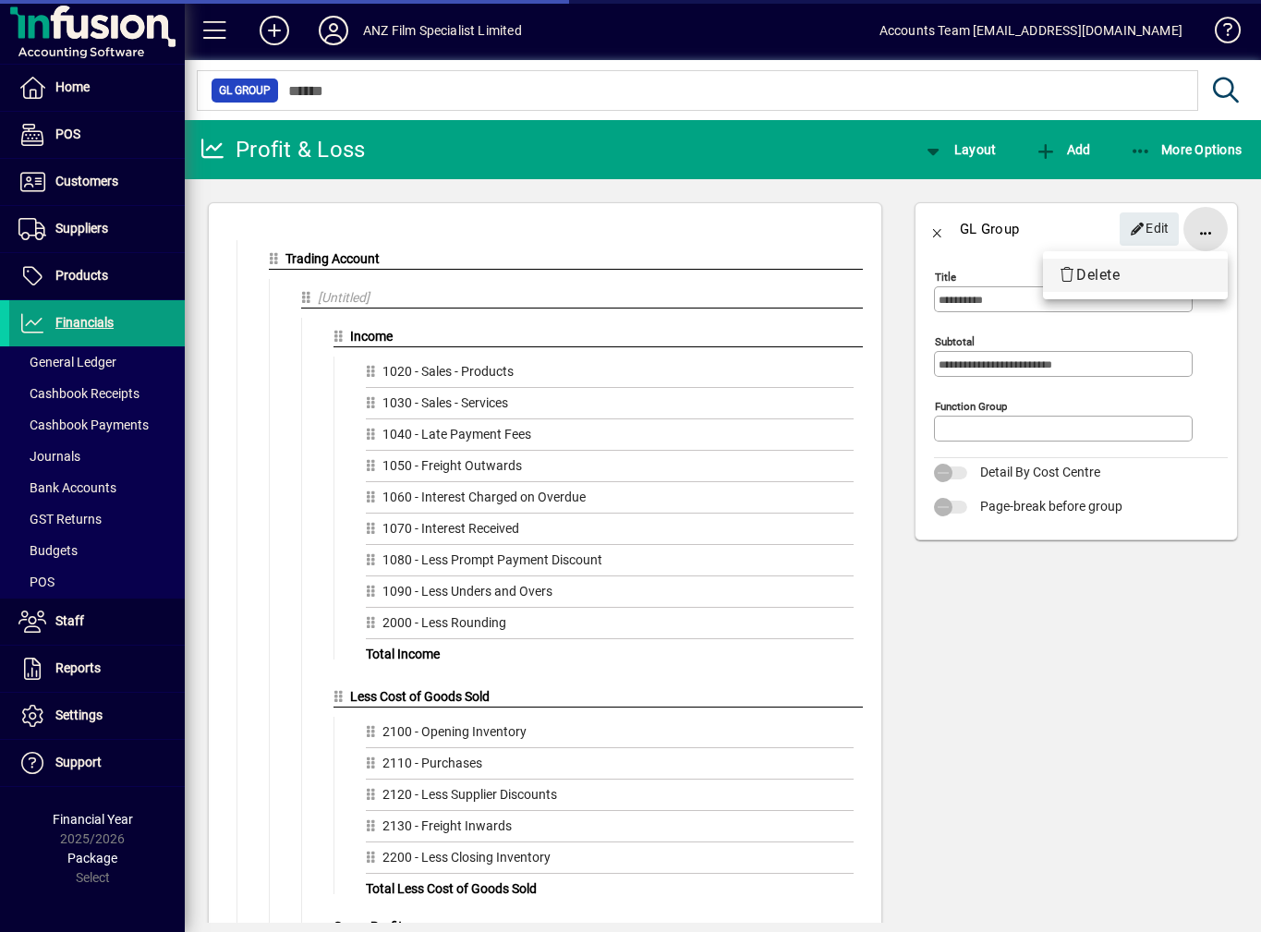
click at [1122, 275] on span "Delete" at bounding box center [1135, 275] width 155 height 22
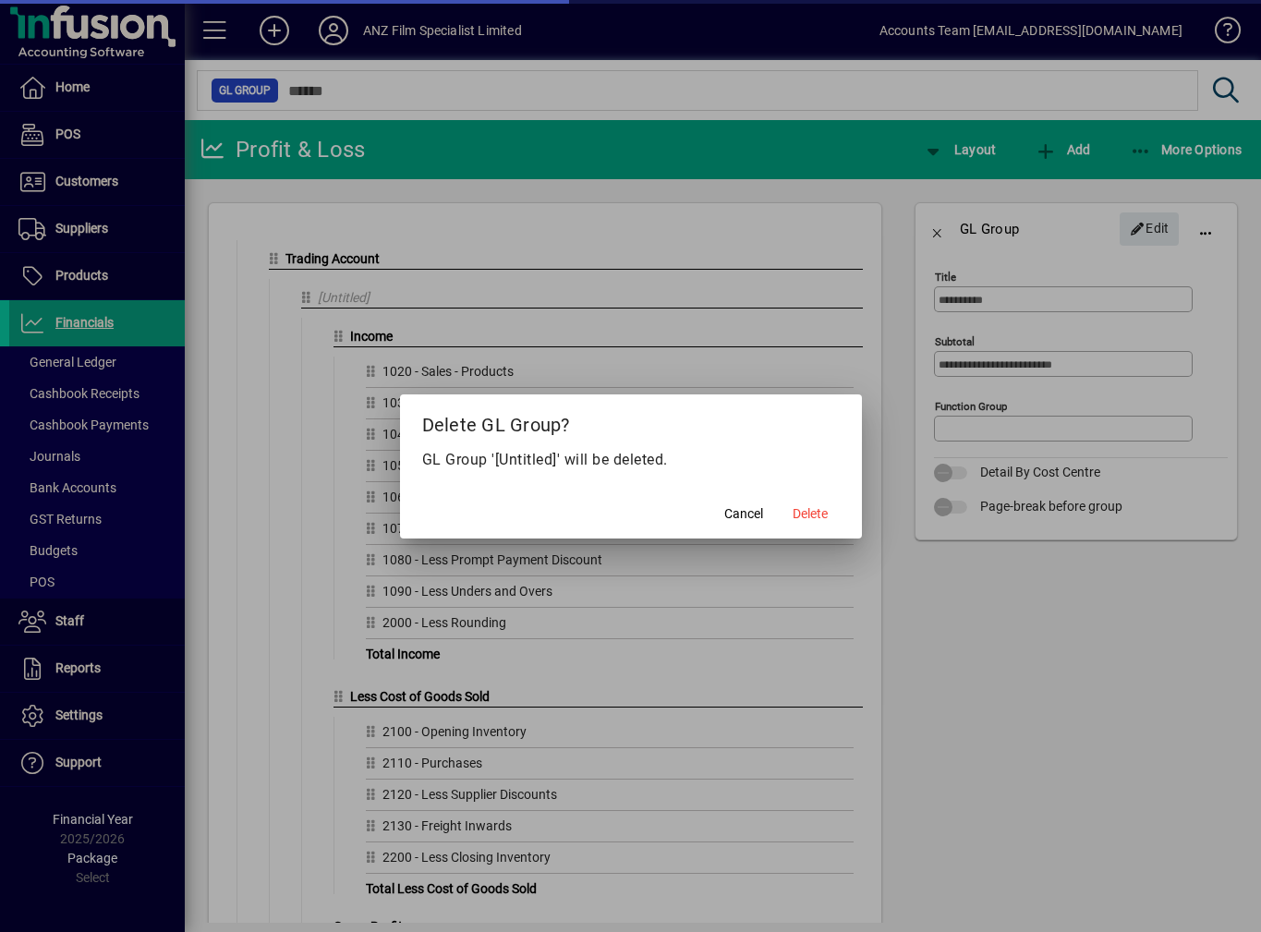
type input "*******"
click at [830, 514] on span at bounding box center [810, 514] width 59 height 44
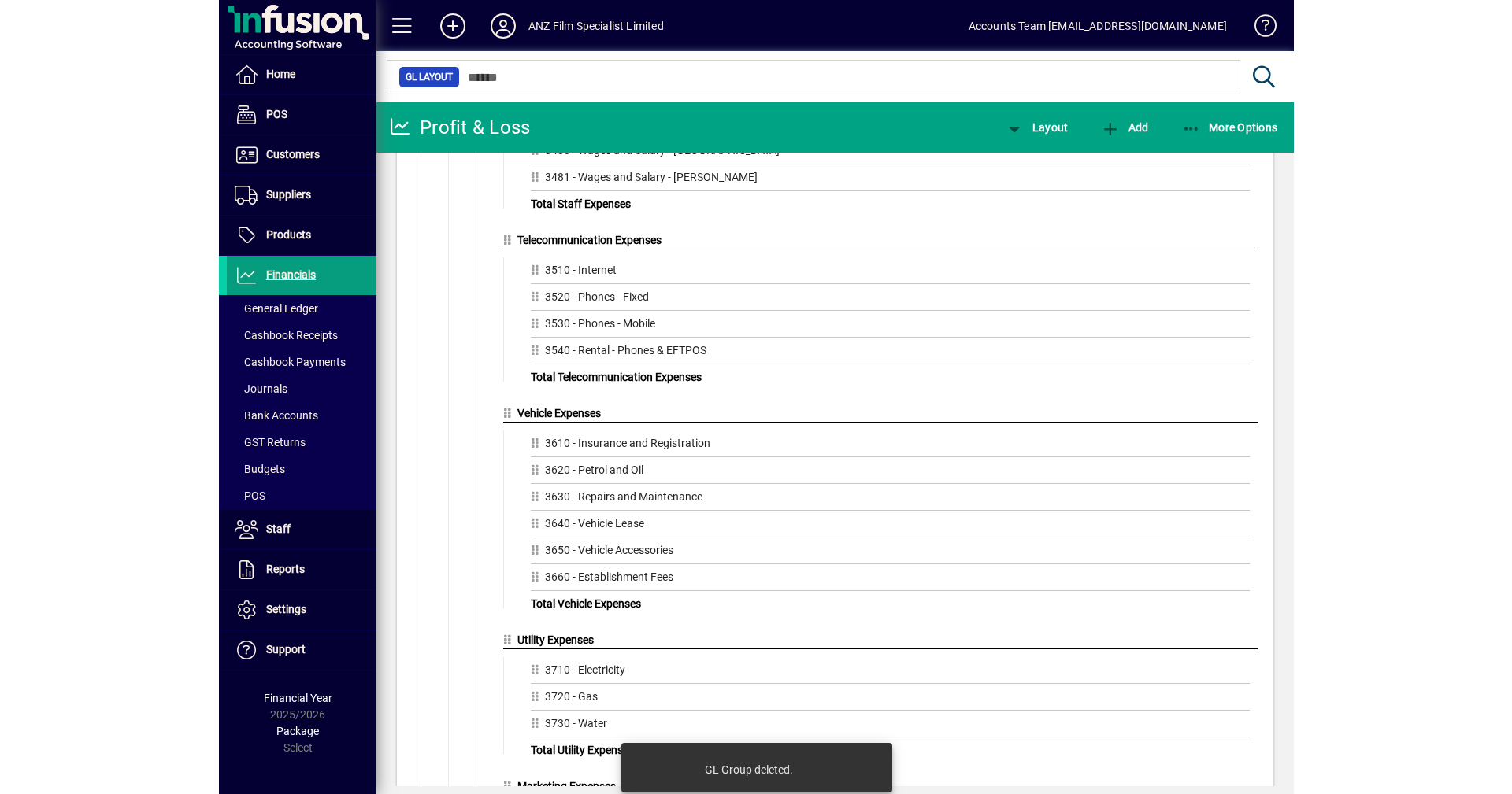
scroll to position [2327, 0]
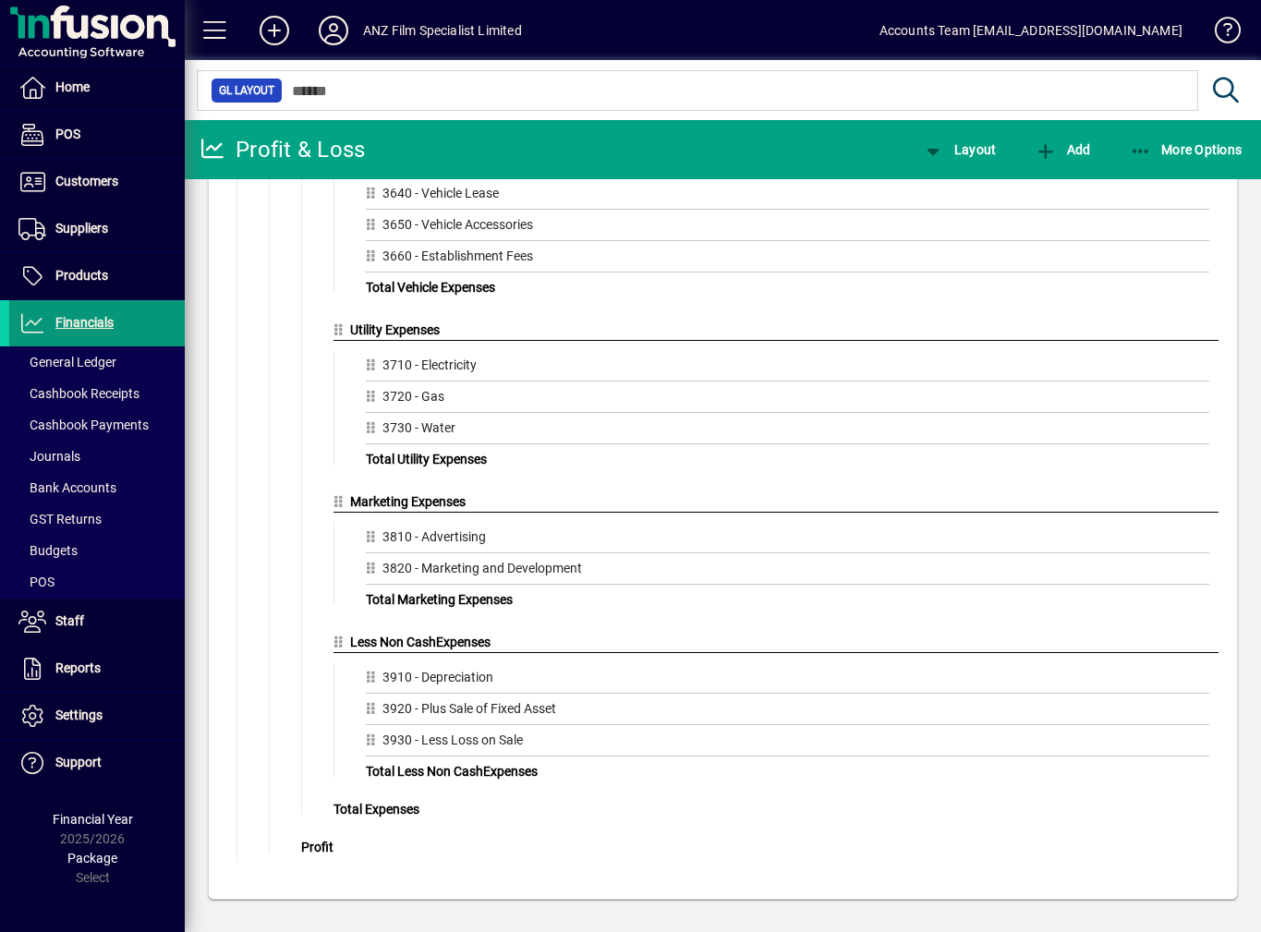
click at [73, 326] on span "Financials" at bounding box center [84, 322] width 58 height 15
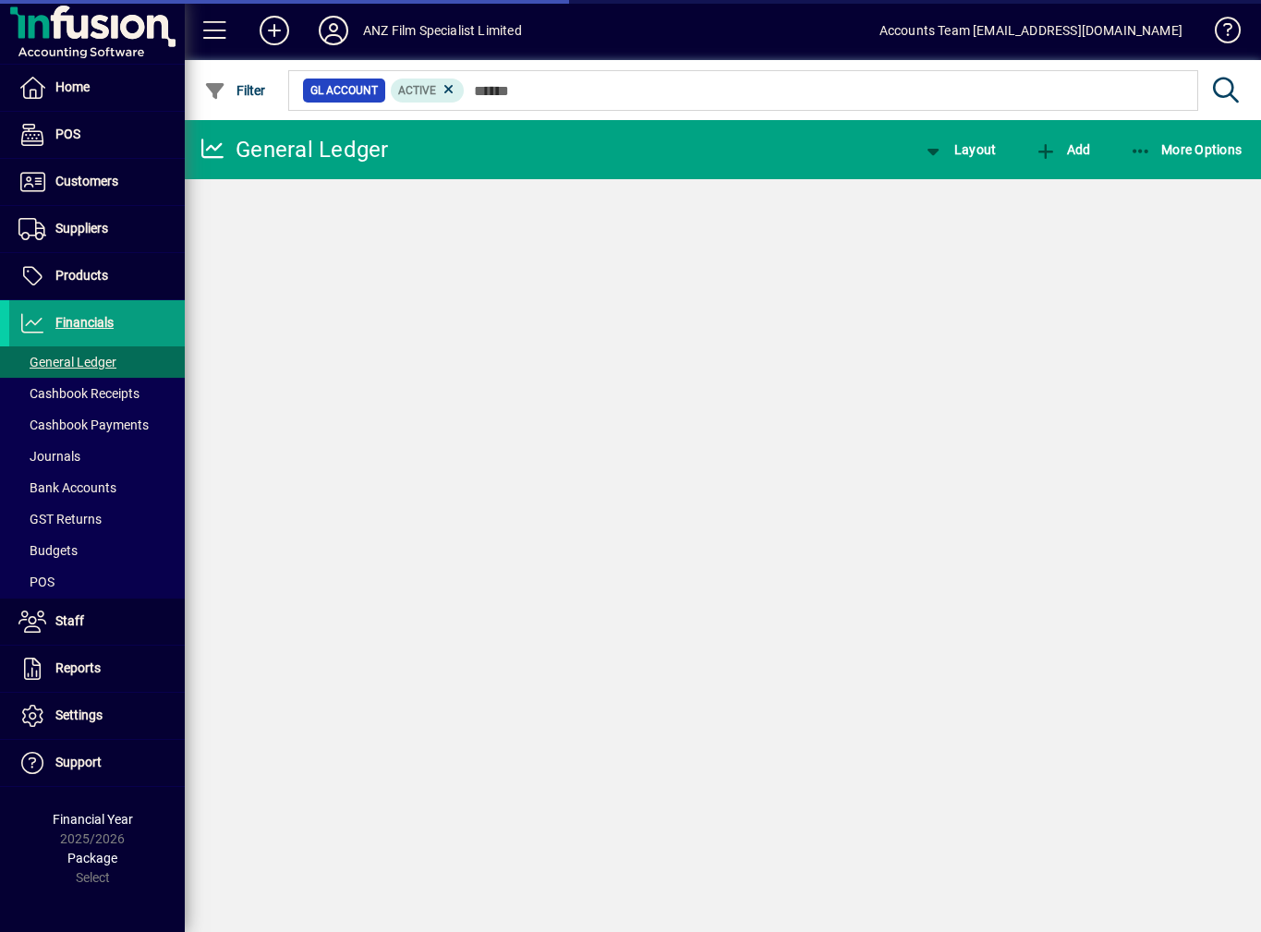
click at [1148, 149] on icon "button" at bounding box center [1141, 151] width 23 height 18
click at [1182, 153] on span "More Options" at bounding box center [1186, 149] width 113 height 15
click at [1134, 150] on icon "button" at bounding box center [1141, 151] width 23 height 18
click at [1146, 151] on icon "button" at bounding box center [1141, 151] width 23 height 18
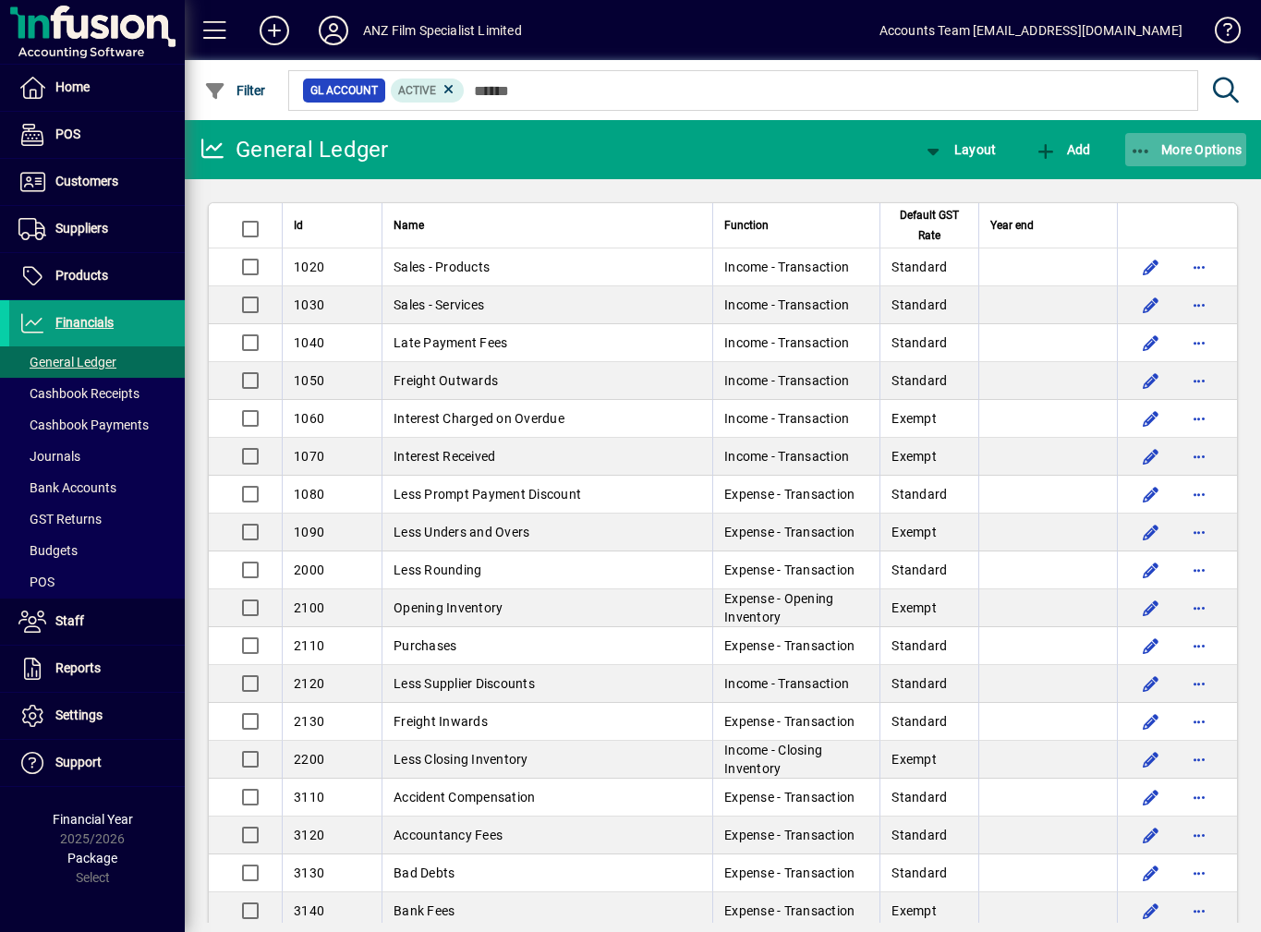
click at [1153, 142] on icon "button" at bounding box center [1141, 151] width 23 height 18
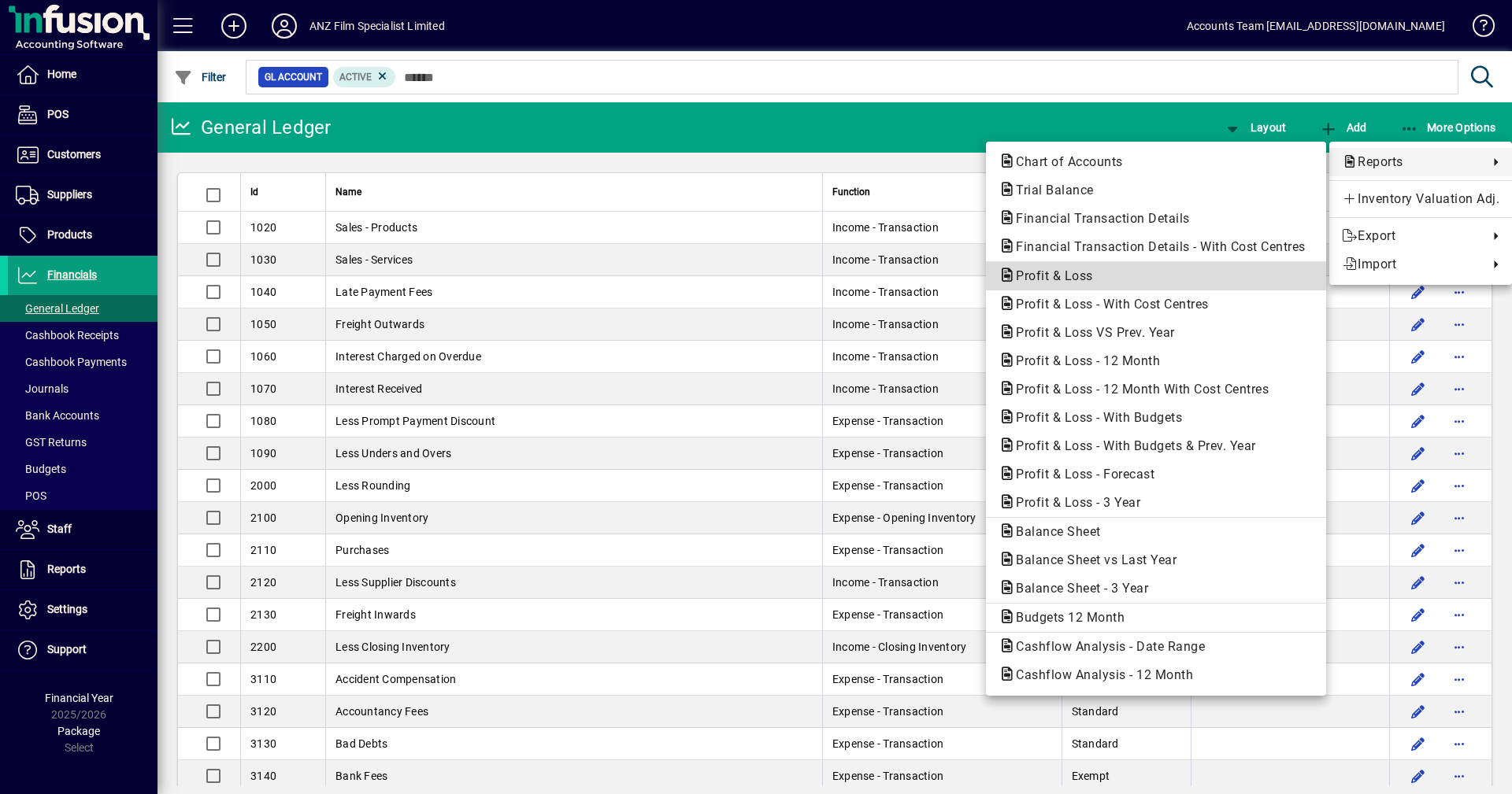
click at [1067, 281] on span "Profit & Loss" at bounding box center [1049, 276] width 102 height 15
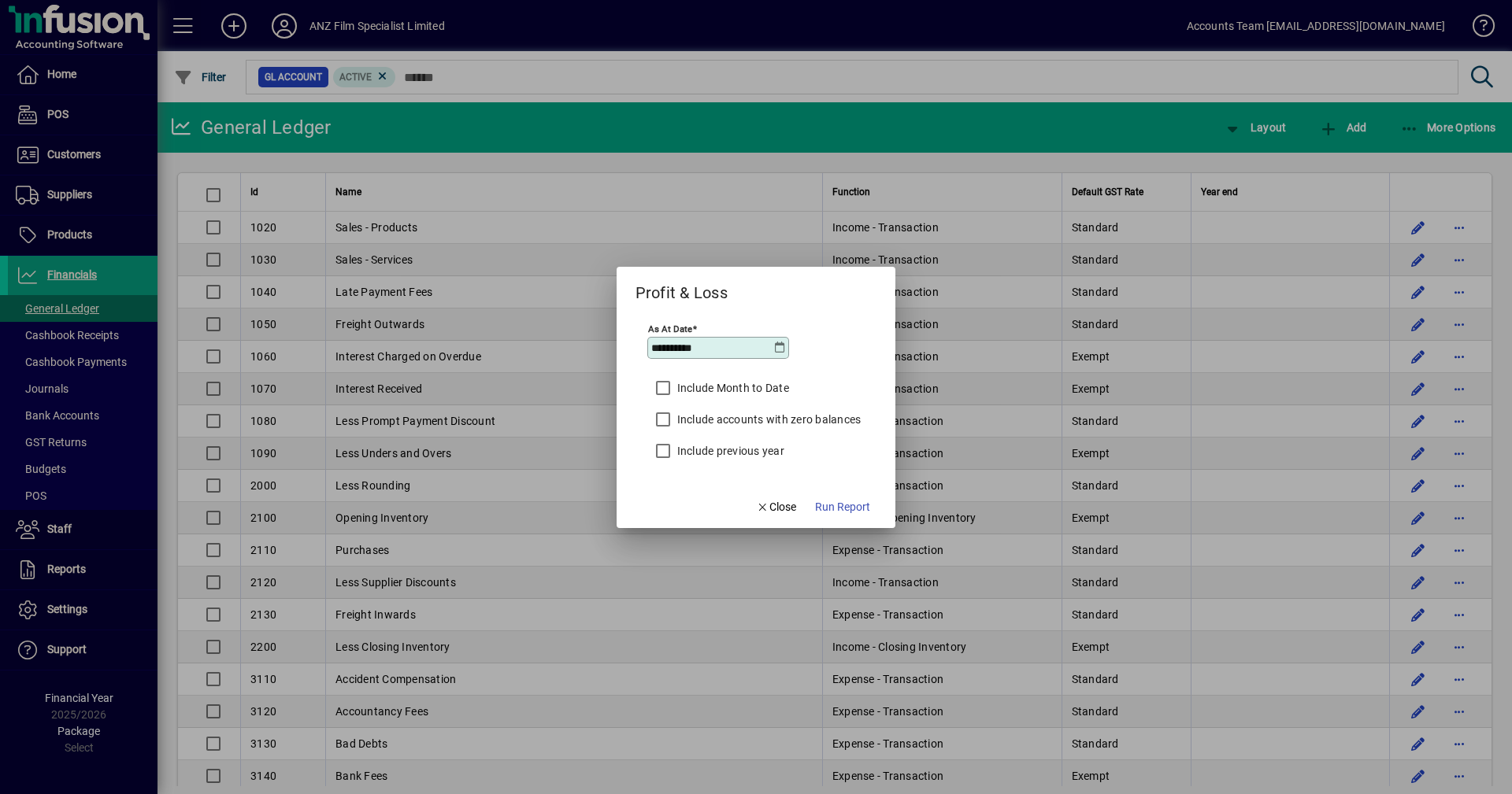
click at [777, 351] on icon at bounding box center [779, 348] width 13 height 13
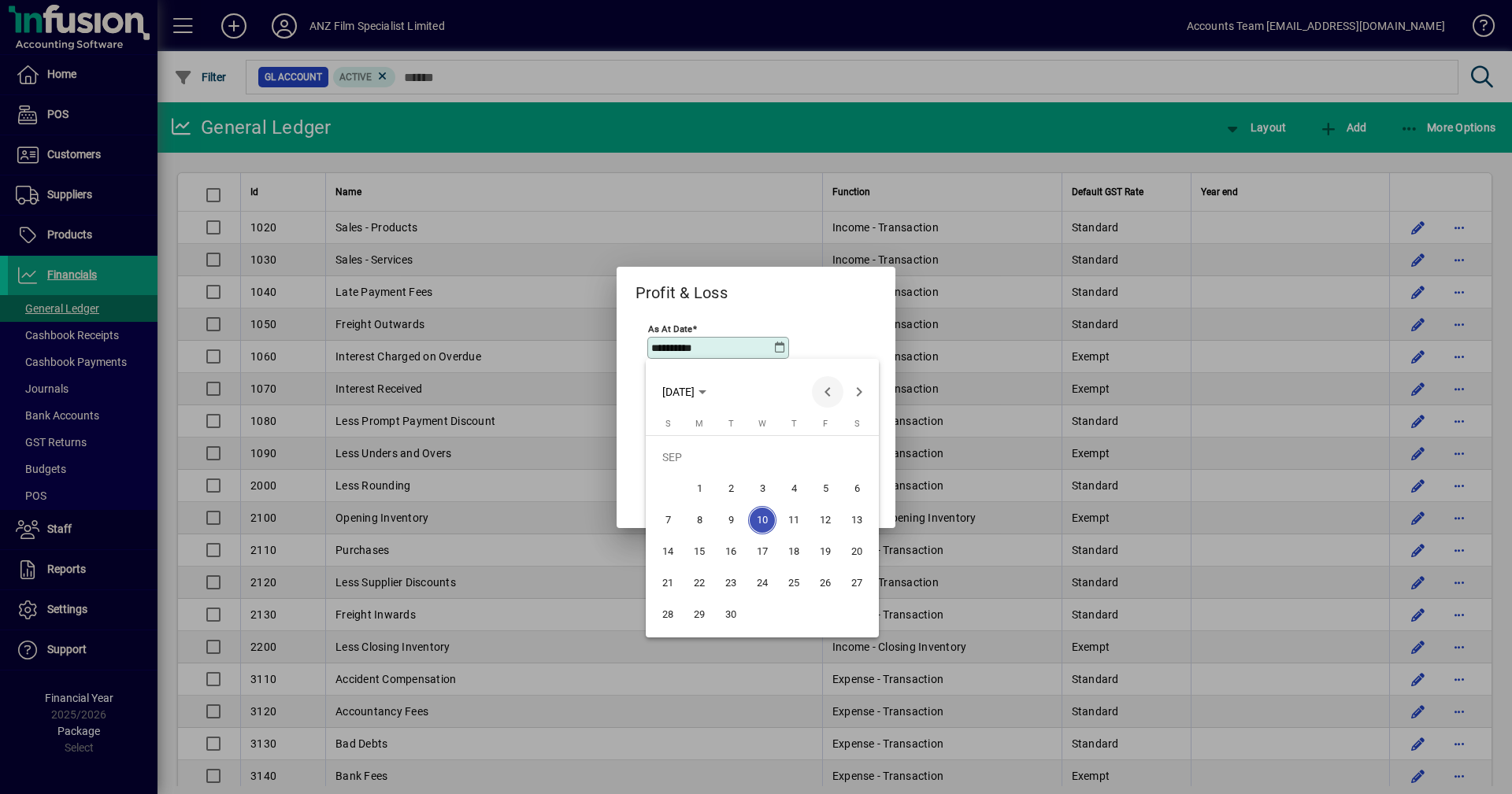
click at [827, 393] on span "Previous month" at bounding box center [827, 392] width 32 height 32
click at [667, 617] on span "31" at bounding box center [667, 614] width 28 height 28
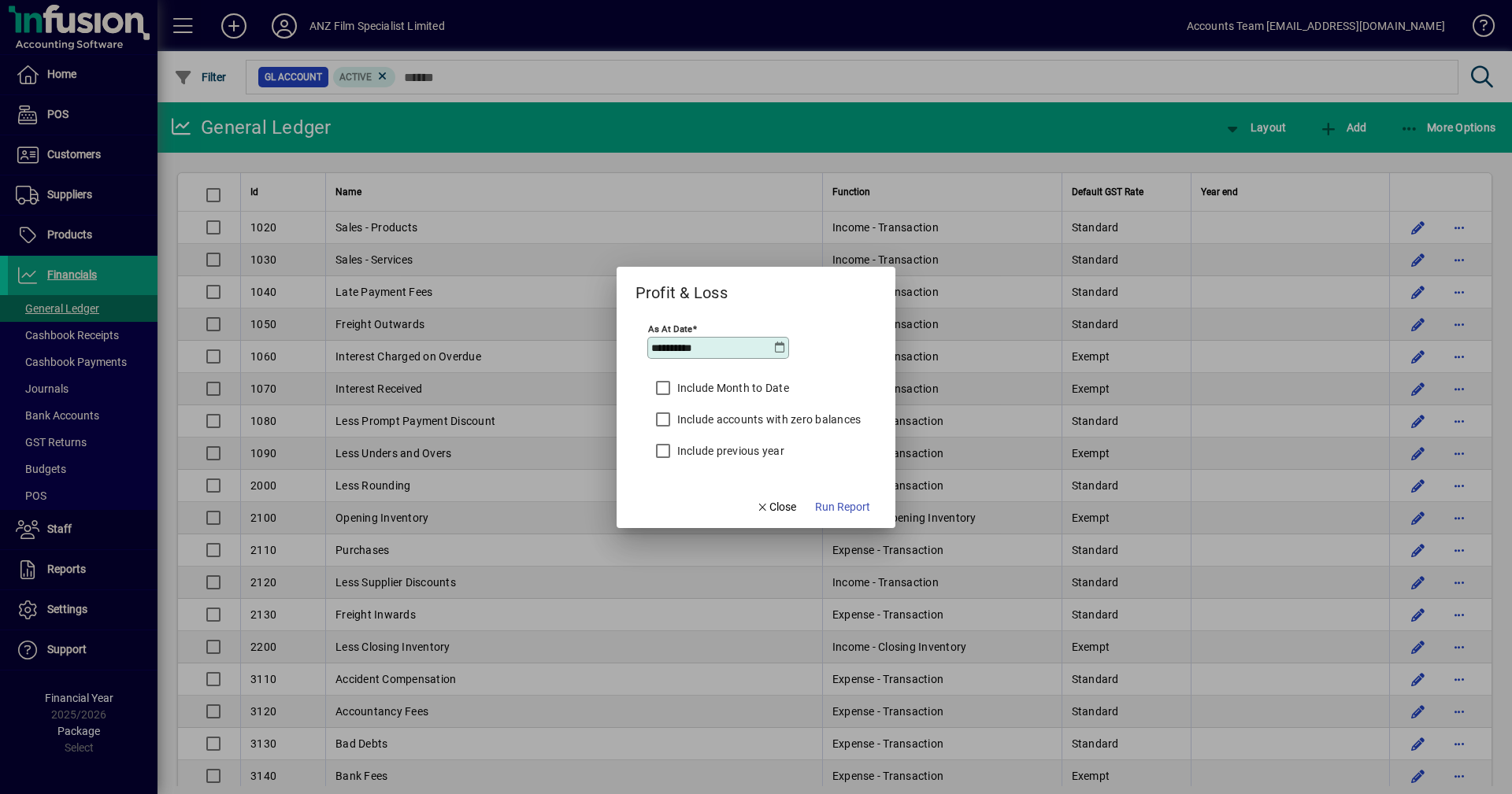
type input "**********"
click at [851, 509] on span "Run Report" at bounding box center [842, 507] width 55 height 16
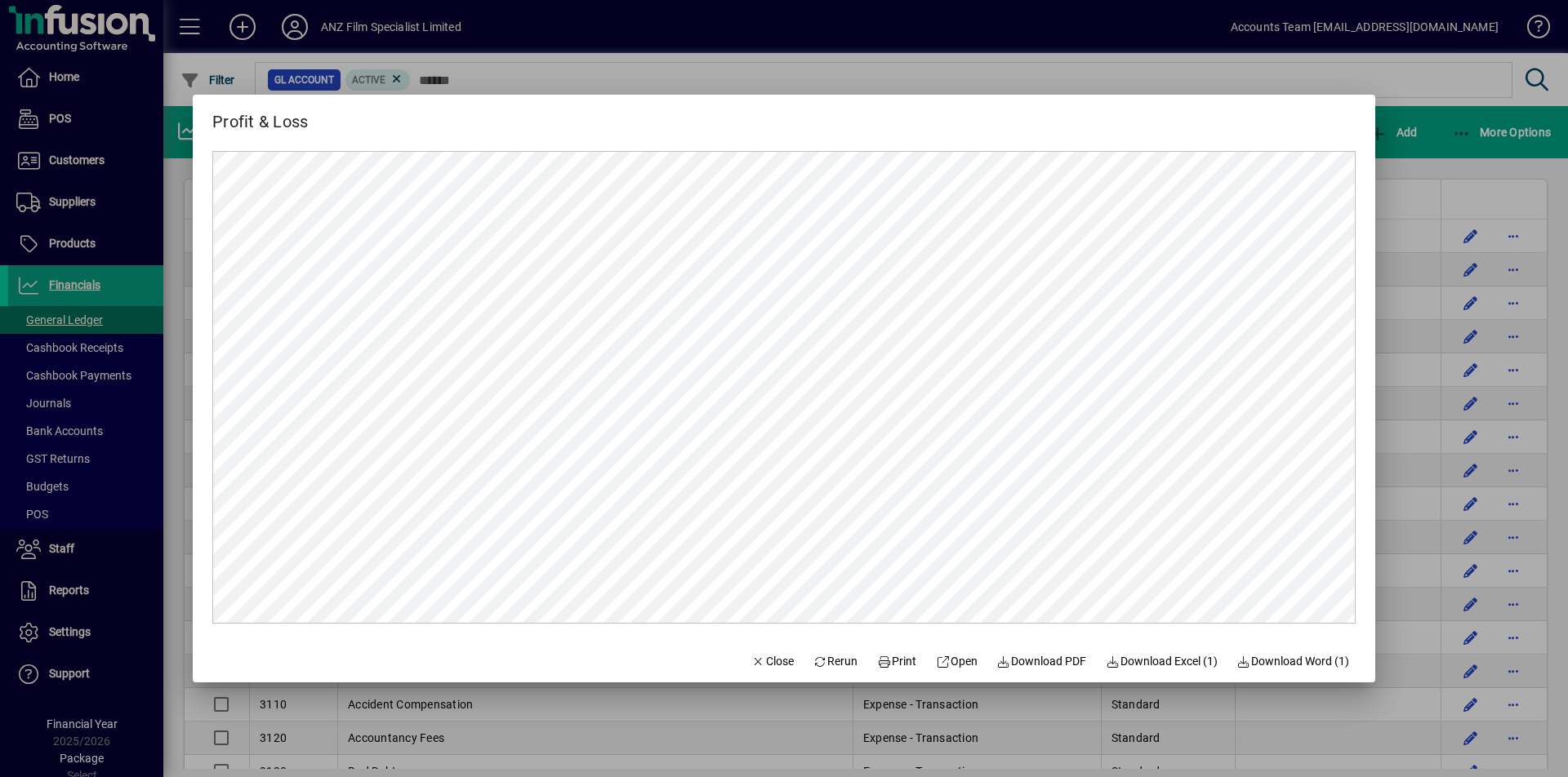
click at [1320, 68] on div at bounding box center [784, 388] width 1568 height 777
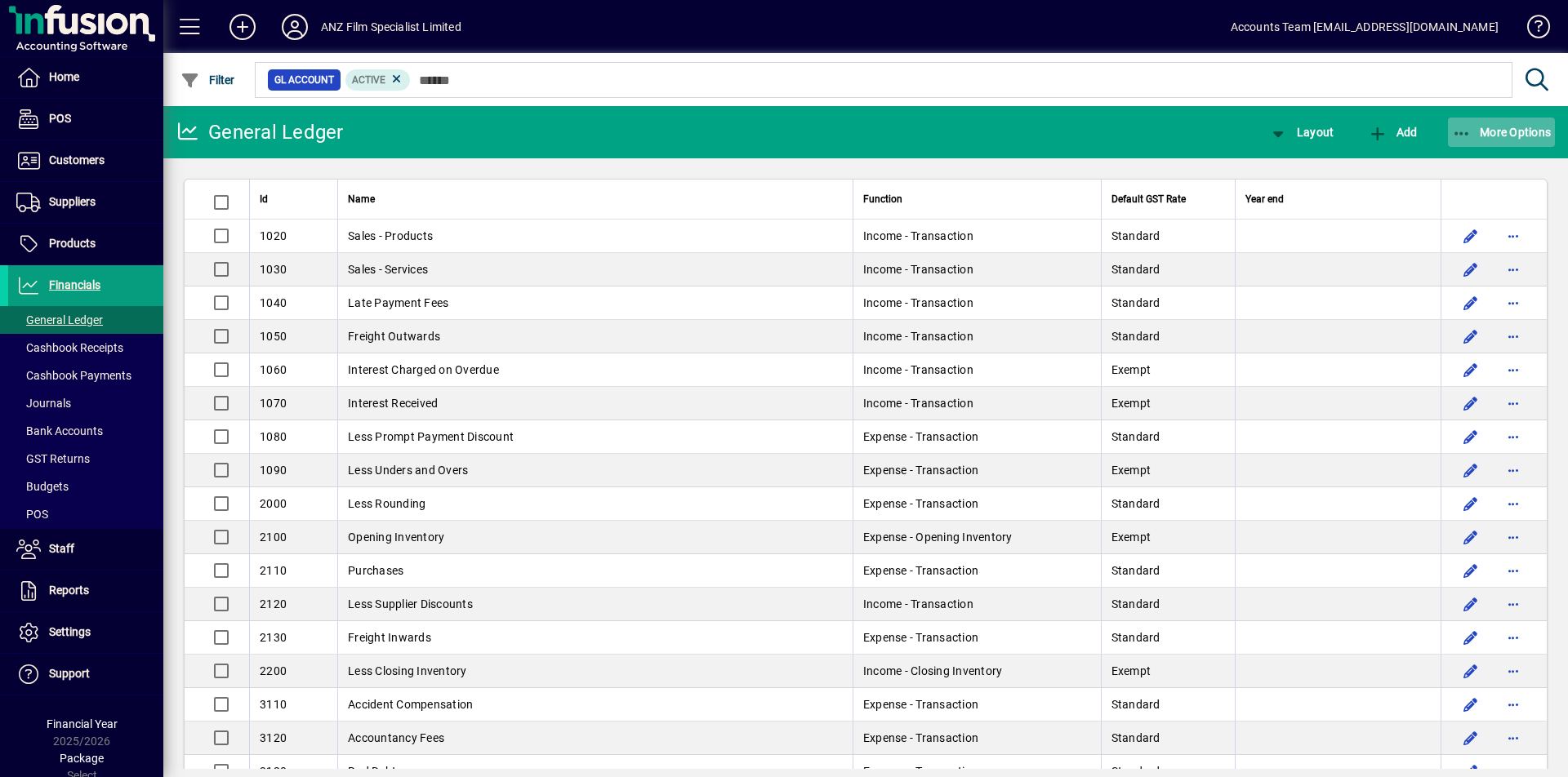
click at [1457, 130] on icon "button" at bounding box center [1462, 133] width 20 height 16
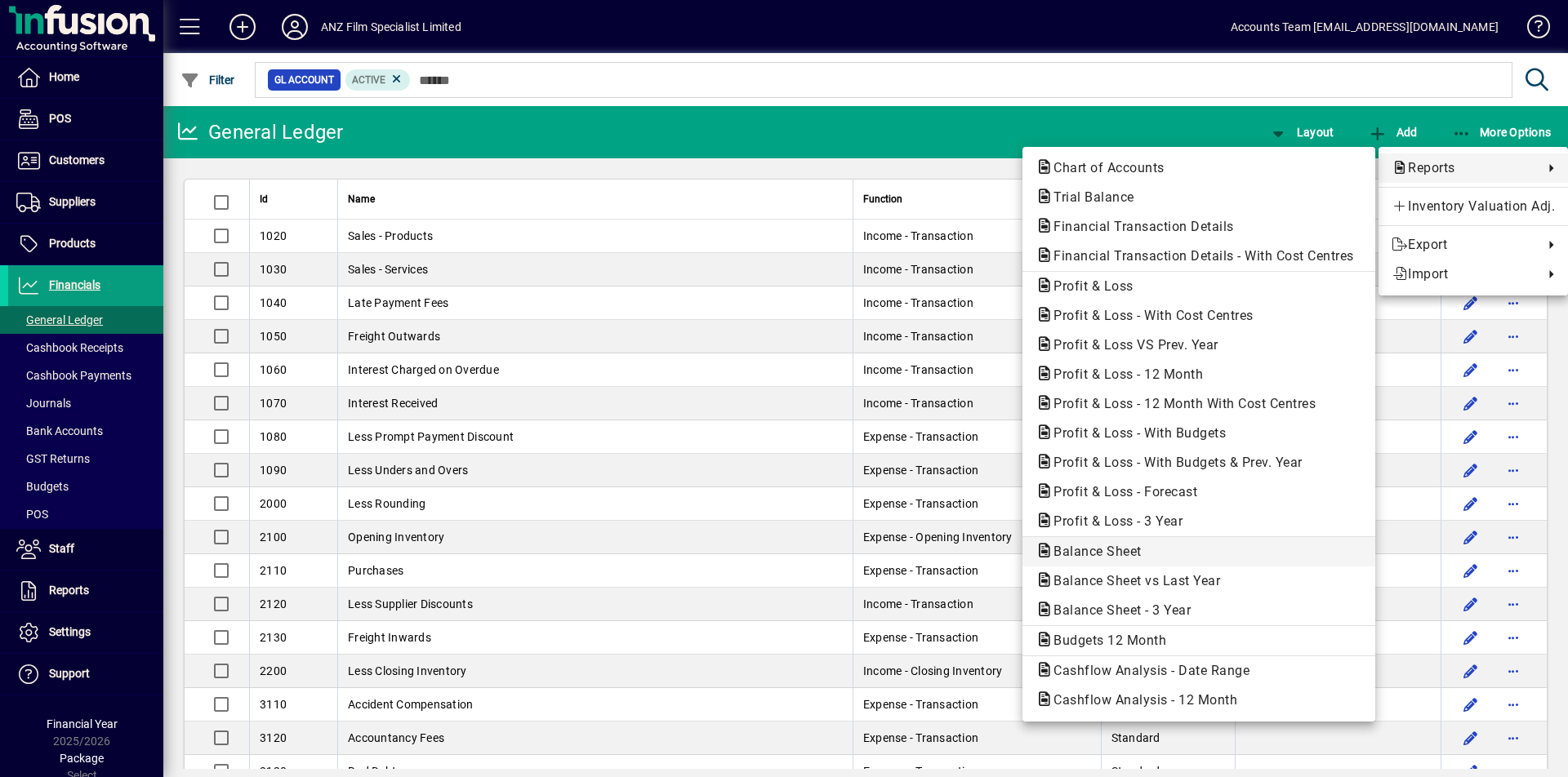
click at [1109, 547] on span "Balance Sheet" at bounding box center [1092, 552] width 114 height 16
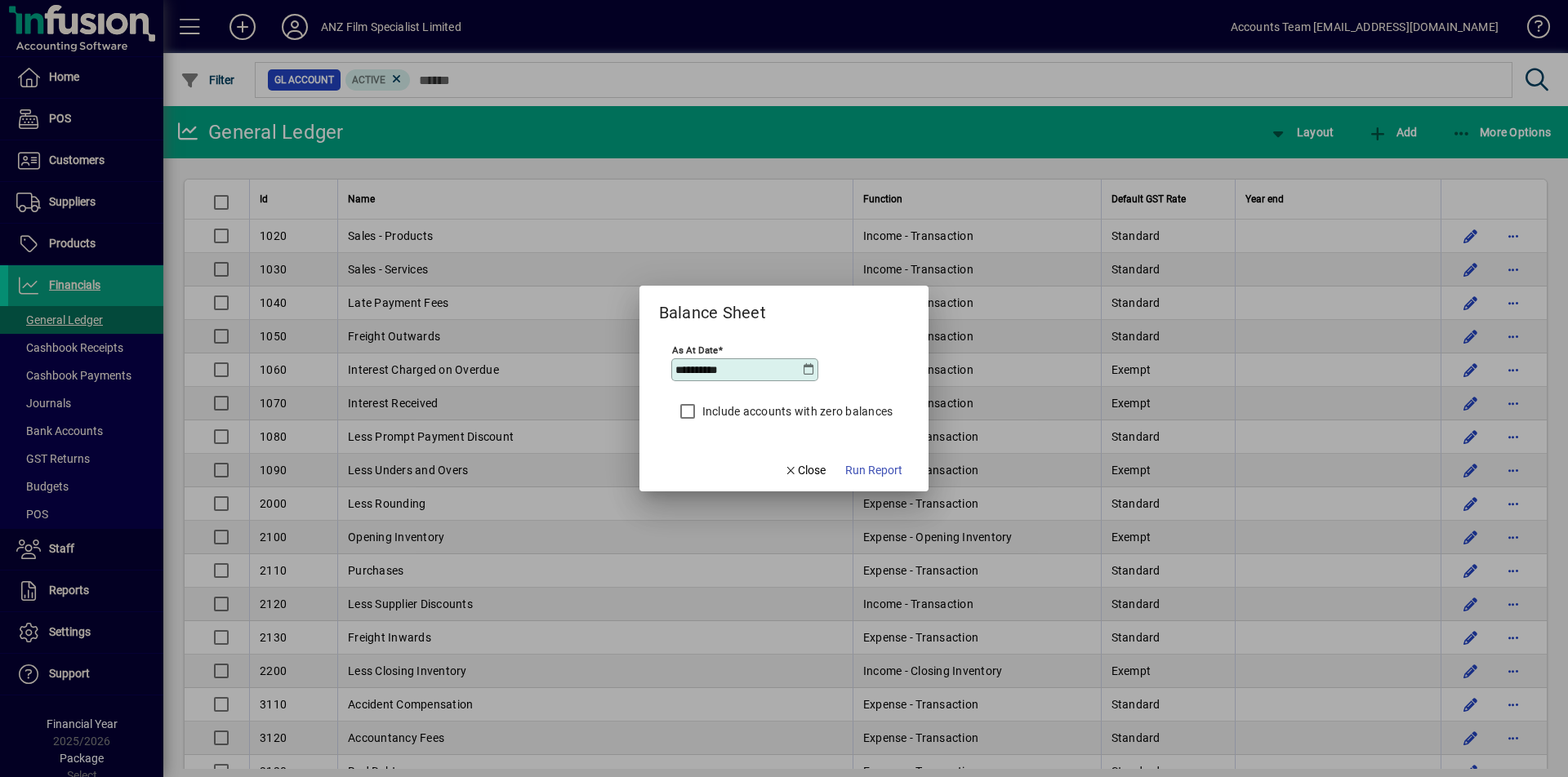
click at [803, 371] on icon at bounding box center [808, 369] width 13 height 13
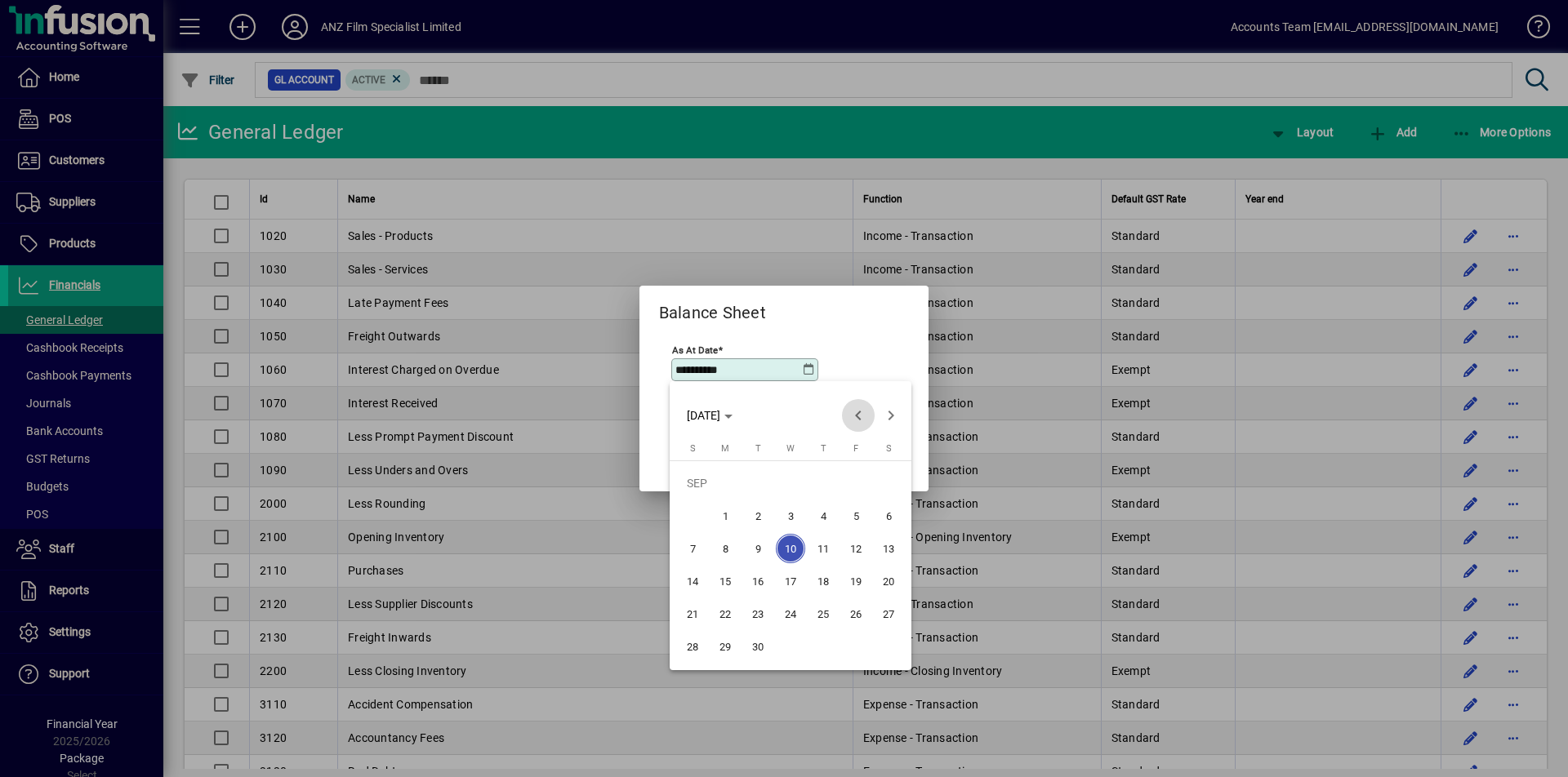
click at [843, 419] on span "Previous month" at bounding box center [857, 415] width 33 height 33
click at [700, 646] on span "31" at bounding box center [692, 646] width 29 height 29
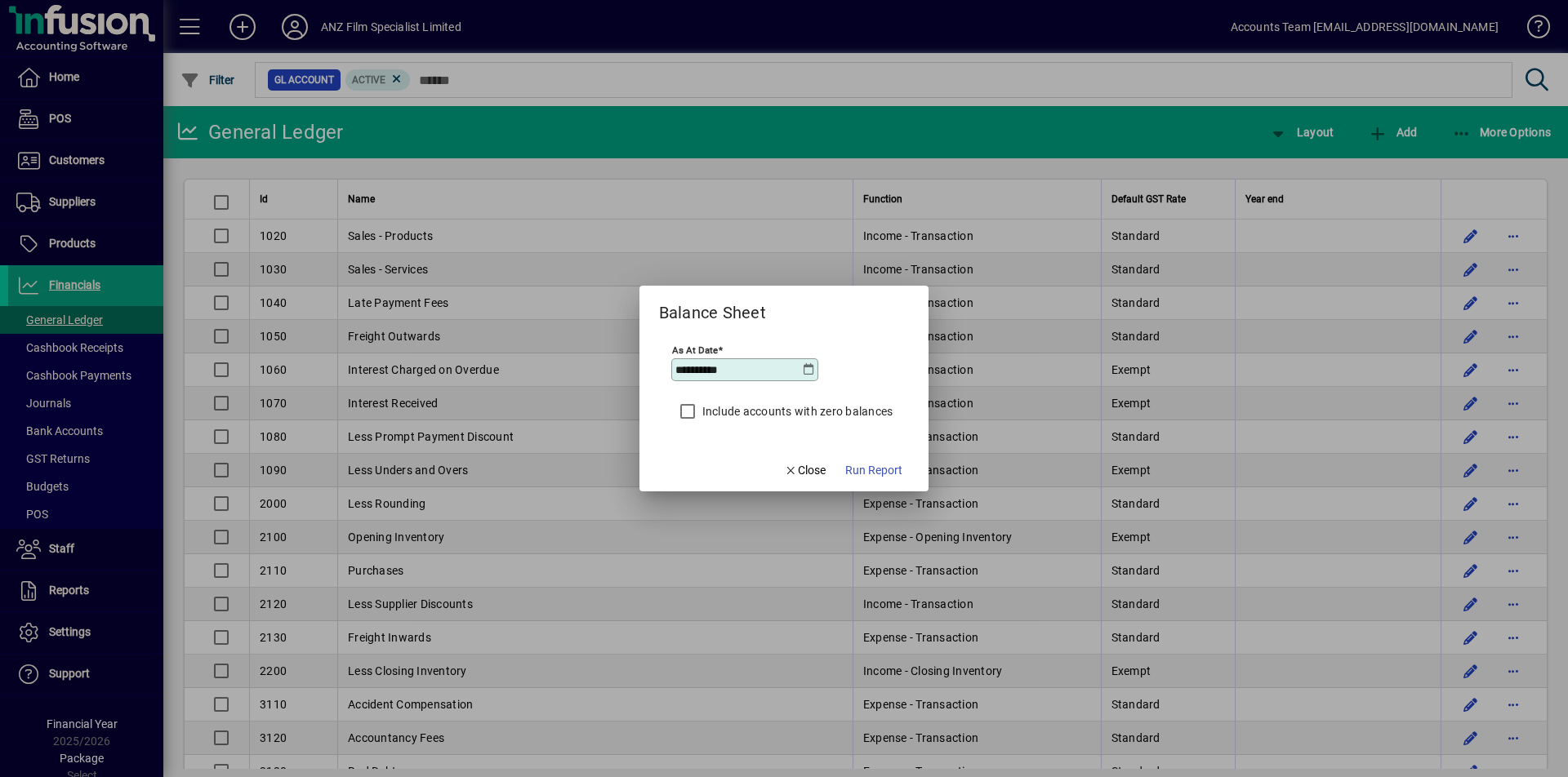
type input "**********"
click at [878, 472] on span "Run Report" at bounding box center [873, 470] width 57 height 17
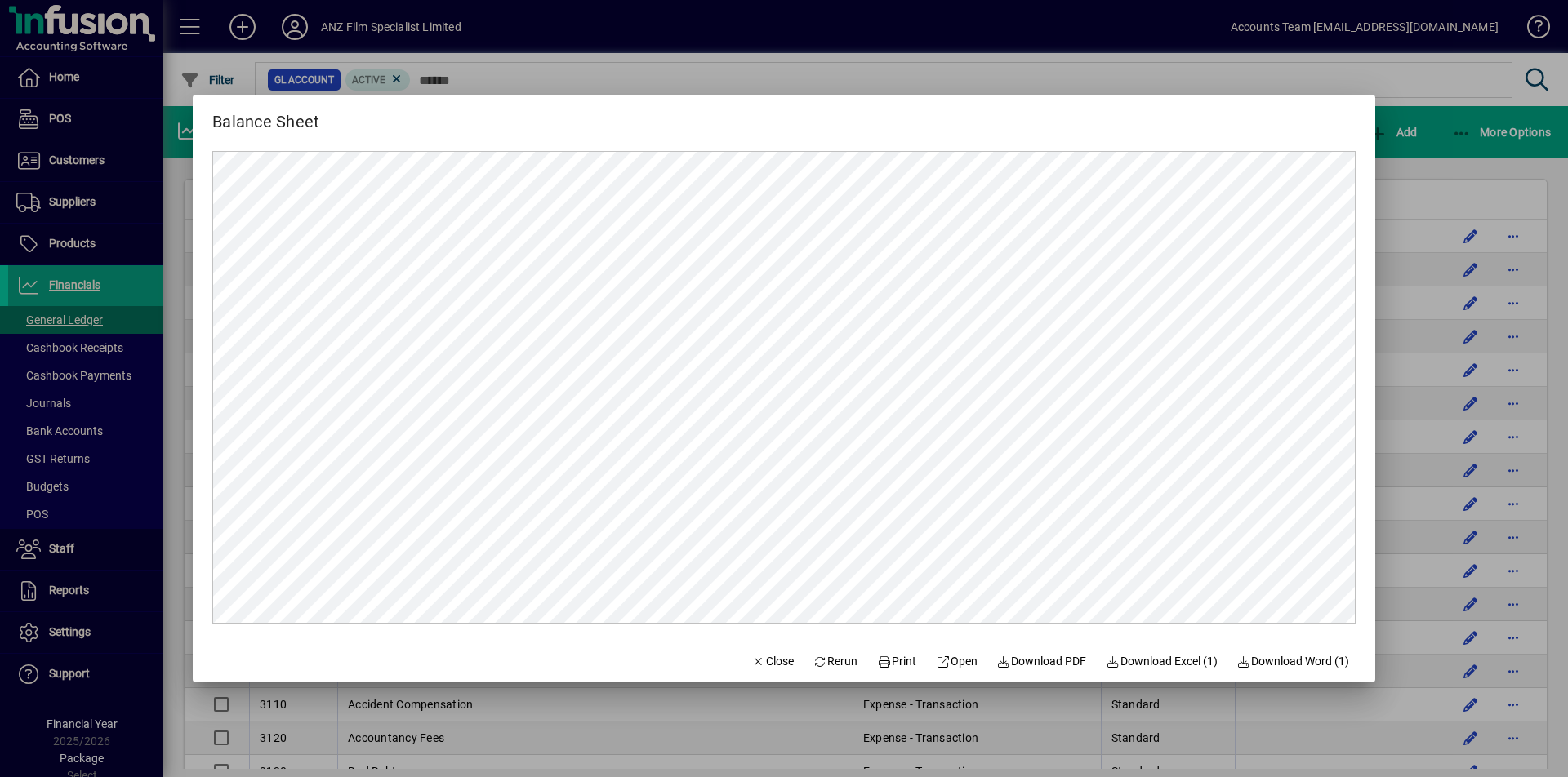
click at [1449, 136] on div at bounding box center [784, 388] width 1568 height 777
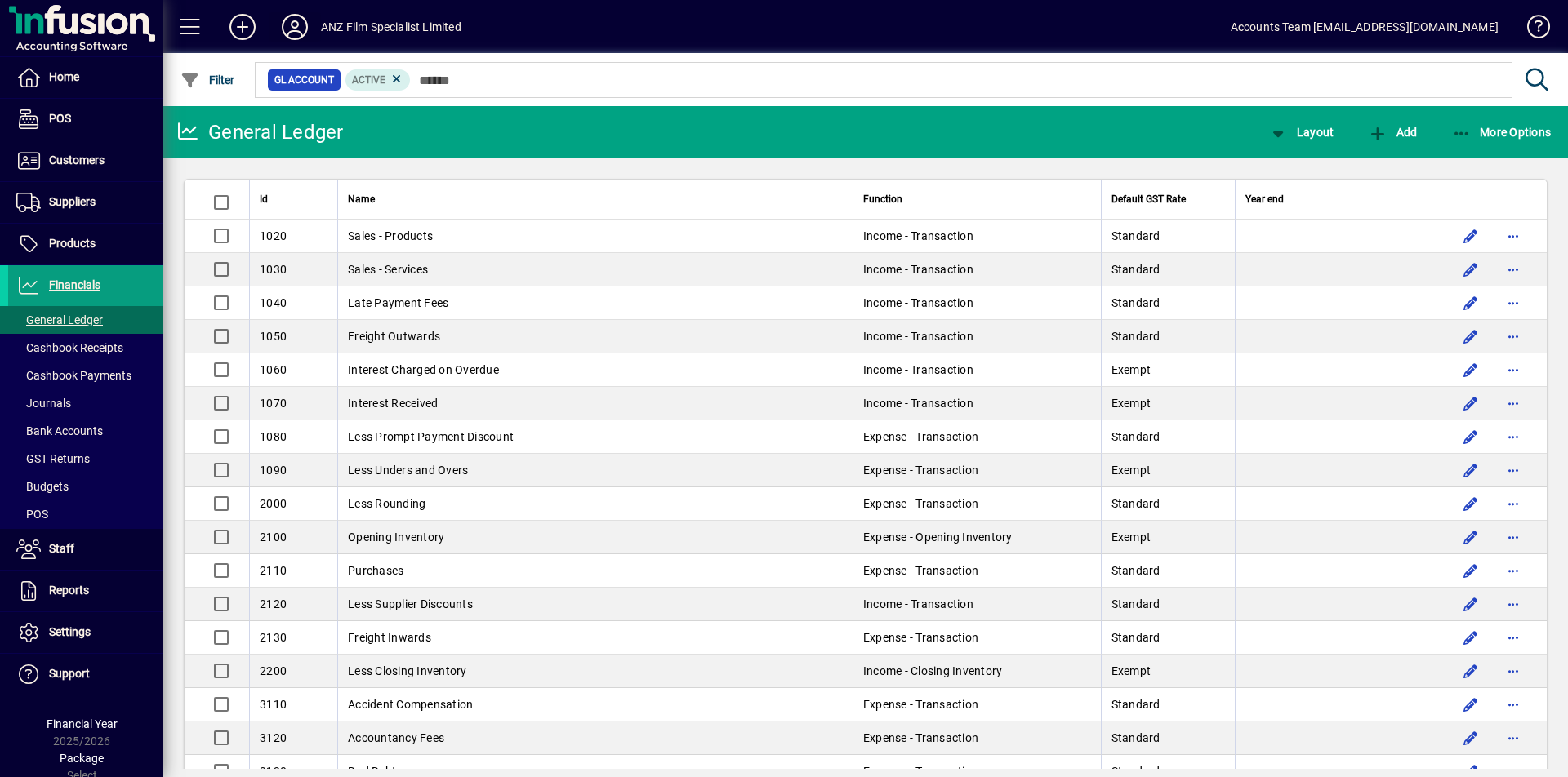
click at [291, 32] on icon at bounding box center [294, 27] width 33 height 27
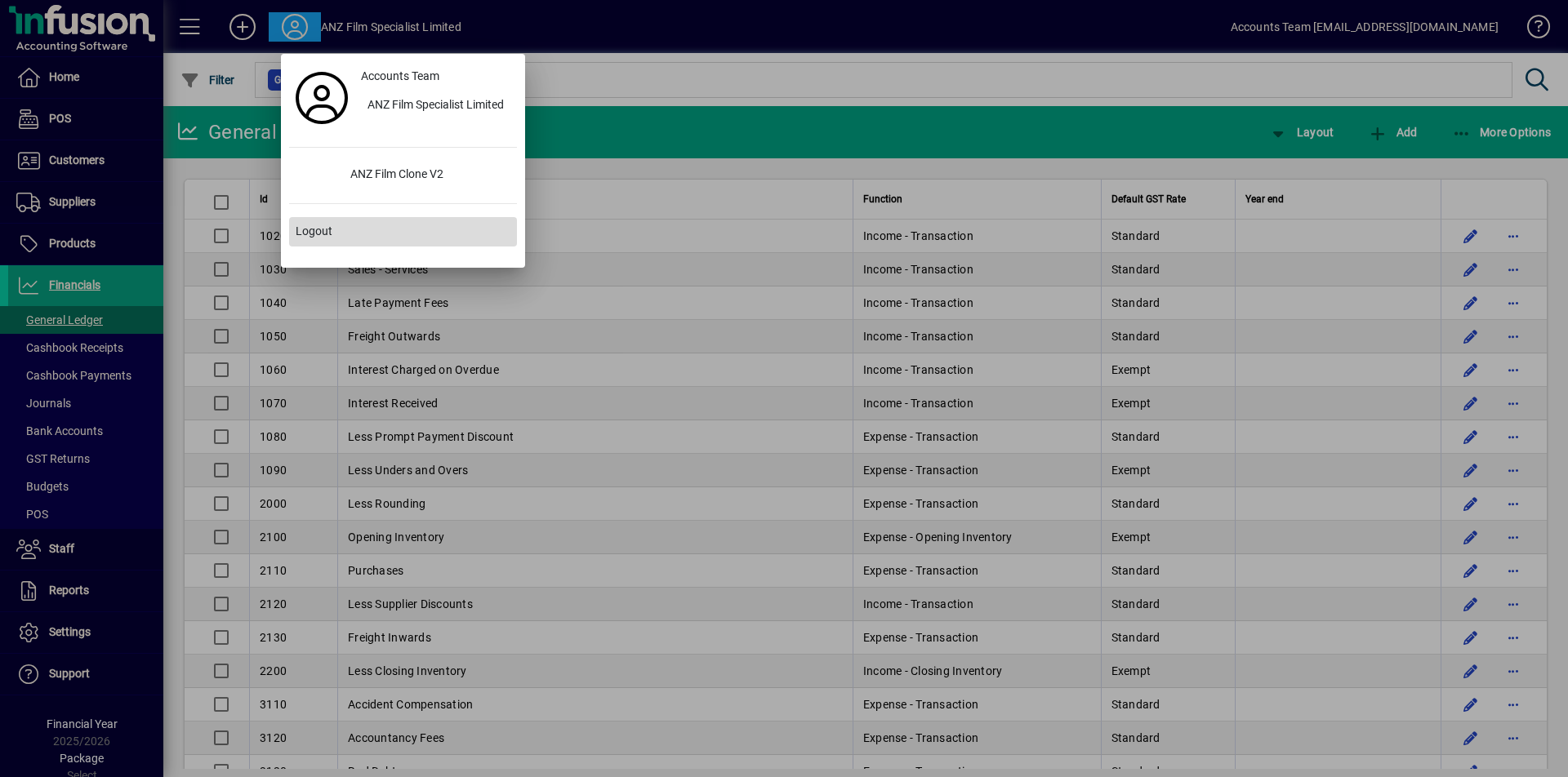
click at [312, 231] on span "Logout" at bounding box center [314, 231] width 37 height 17
